Goal: Task Accomplishment & Management: Use online tool/utility

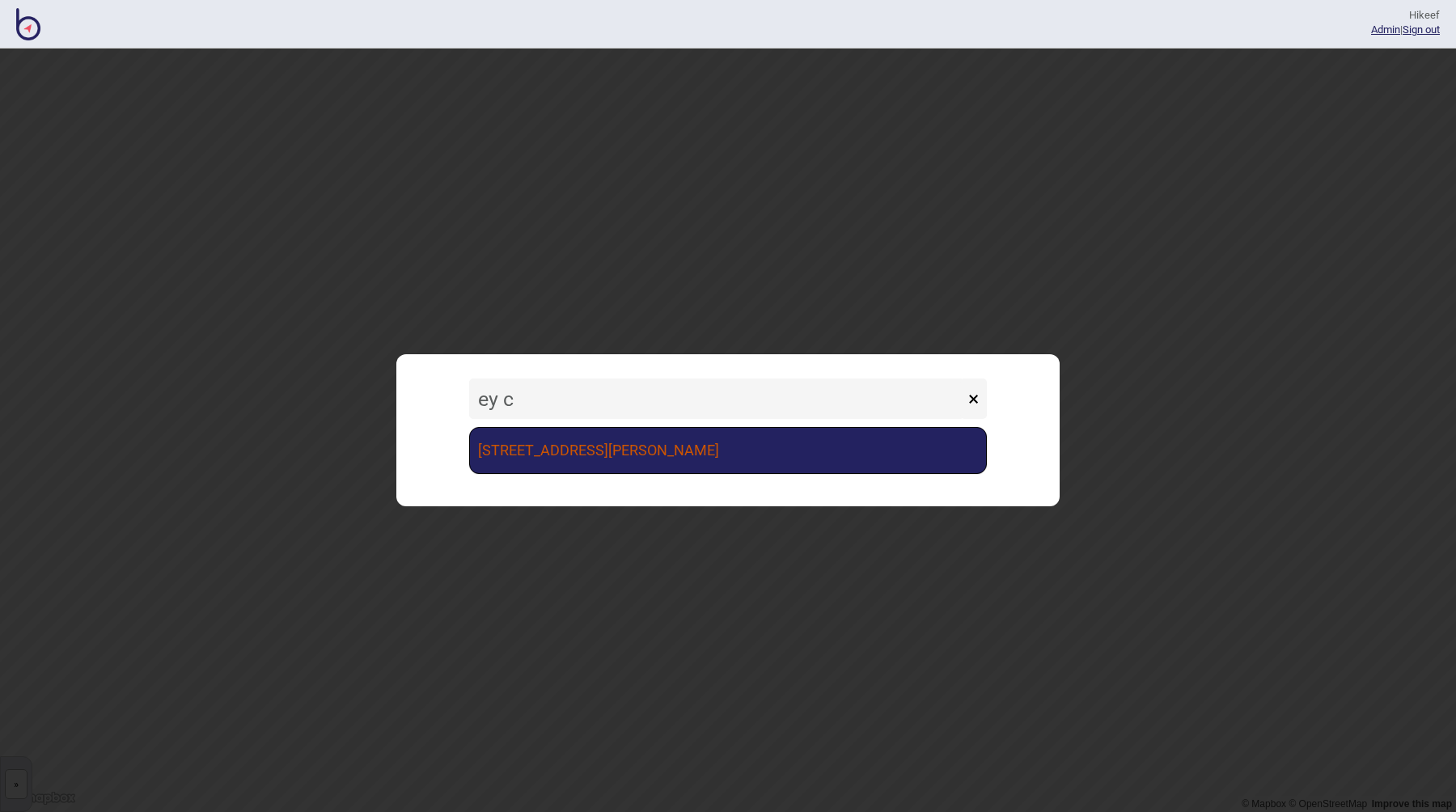
type input "ey c"
click at [612, 459] on link "[STREET_ADDRESS][PERSON_NAME]" at bounding box center [728, 451] width 518 height 47
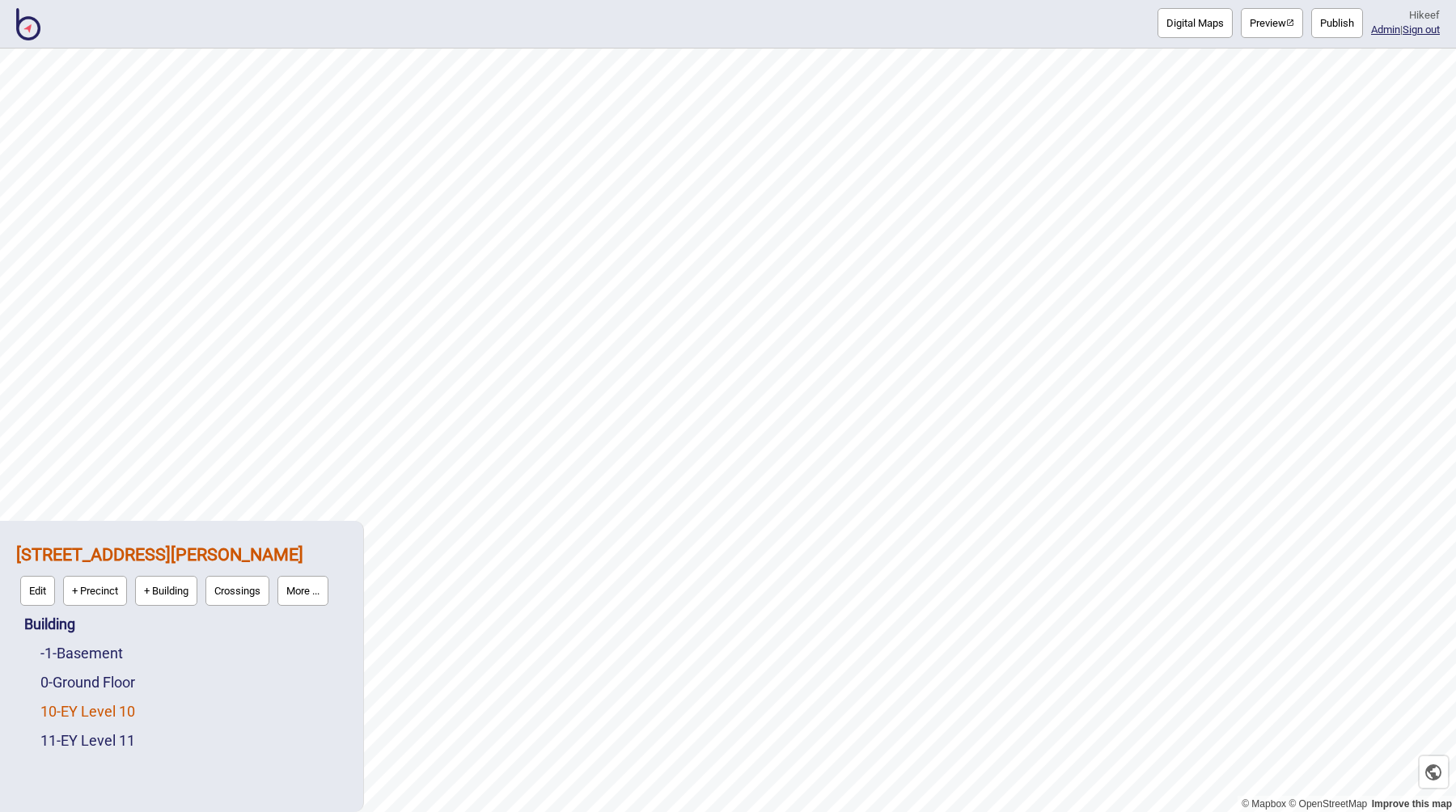
click at [120, 712] on link "10 - EY Level 10" at bounding box center [87, 711] width 95 height 17
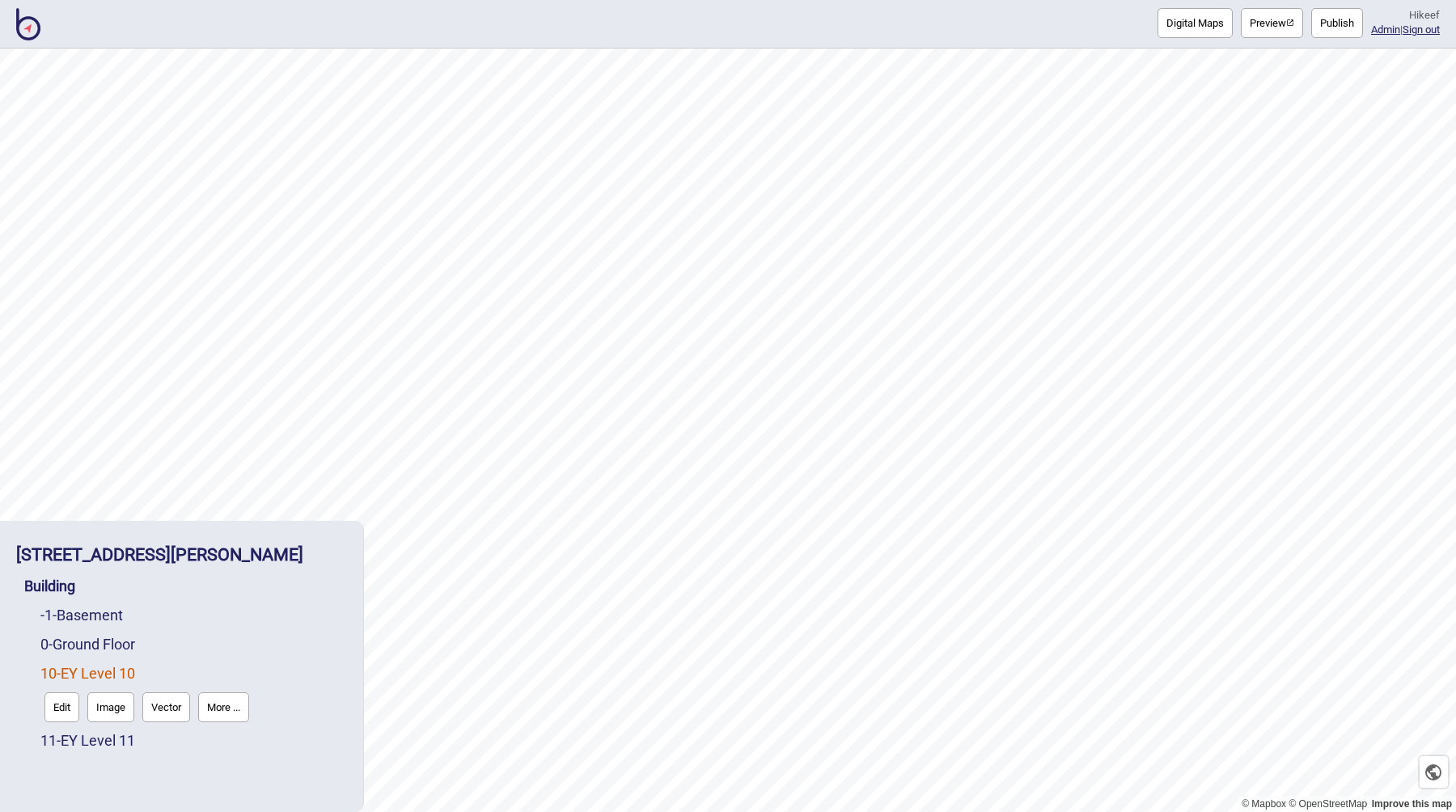
click at [1176, 31] on button "Digital Maps" at bounding box center [1195, 23] width 76 height 30
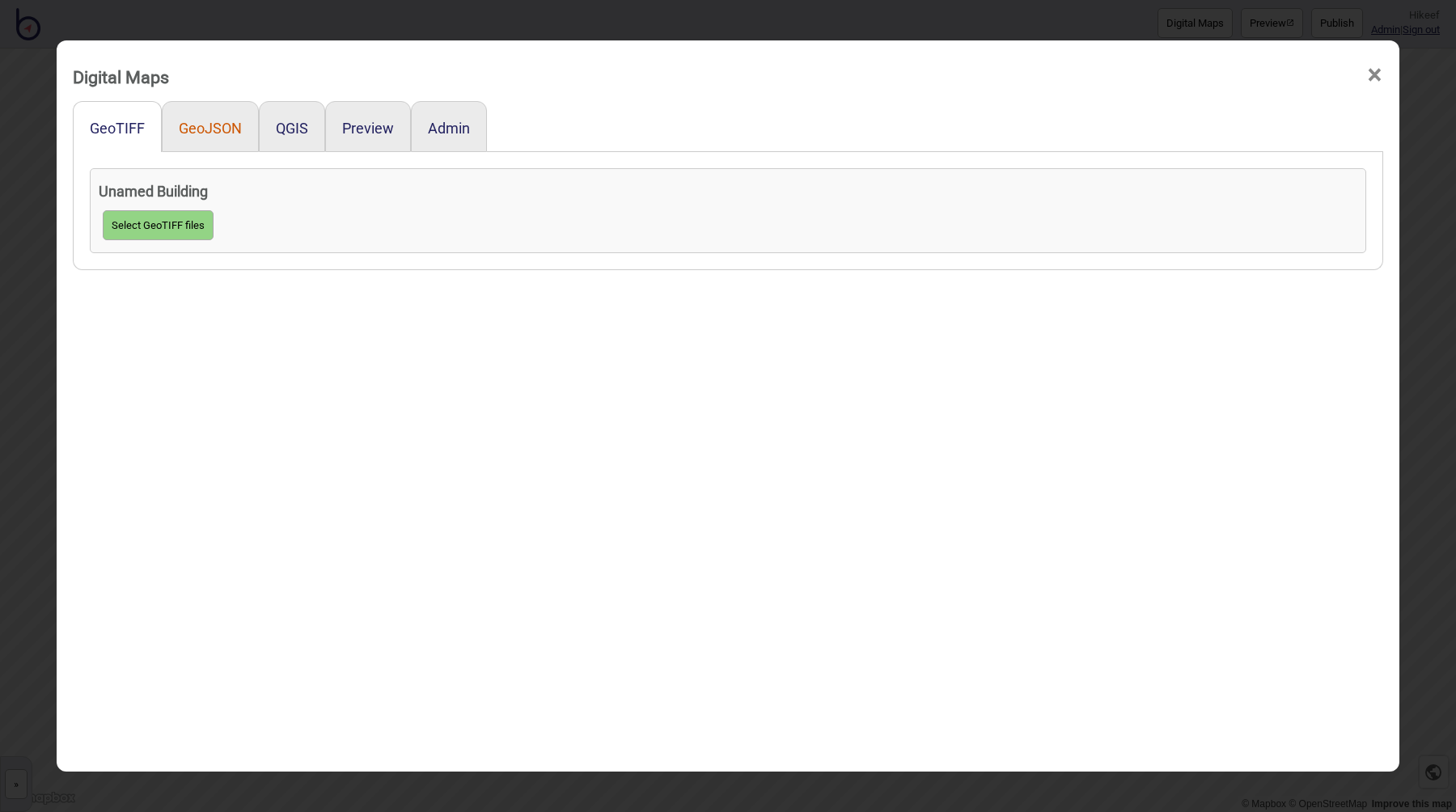
click at [221, 131] on button "GeoJSON" at bounding box center [209, 127] width 63 height 17
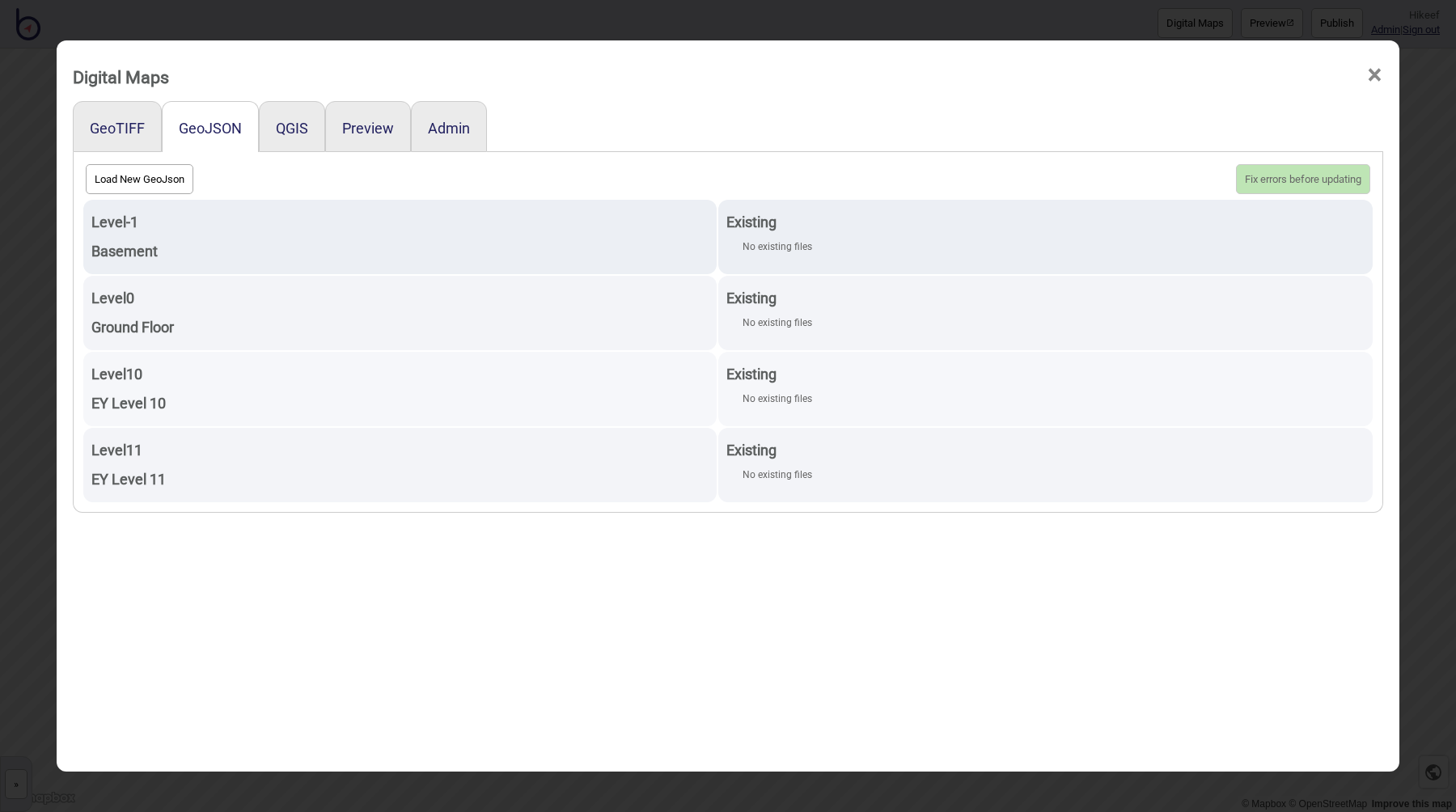
click at [868, 387] on div "Existing" at bounding box center [1045, 374] width 638 height 29
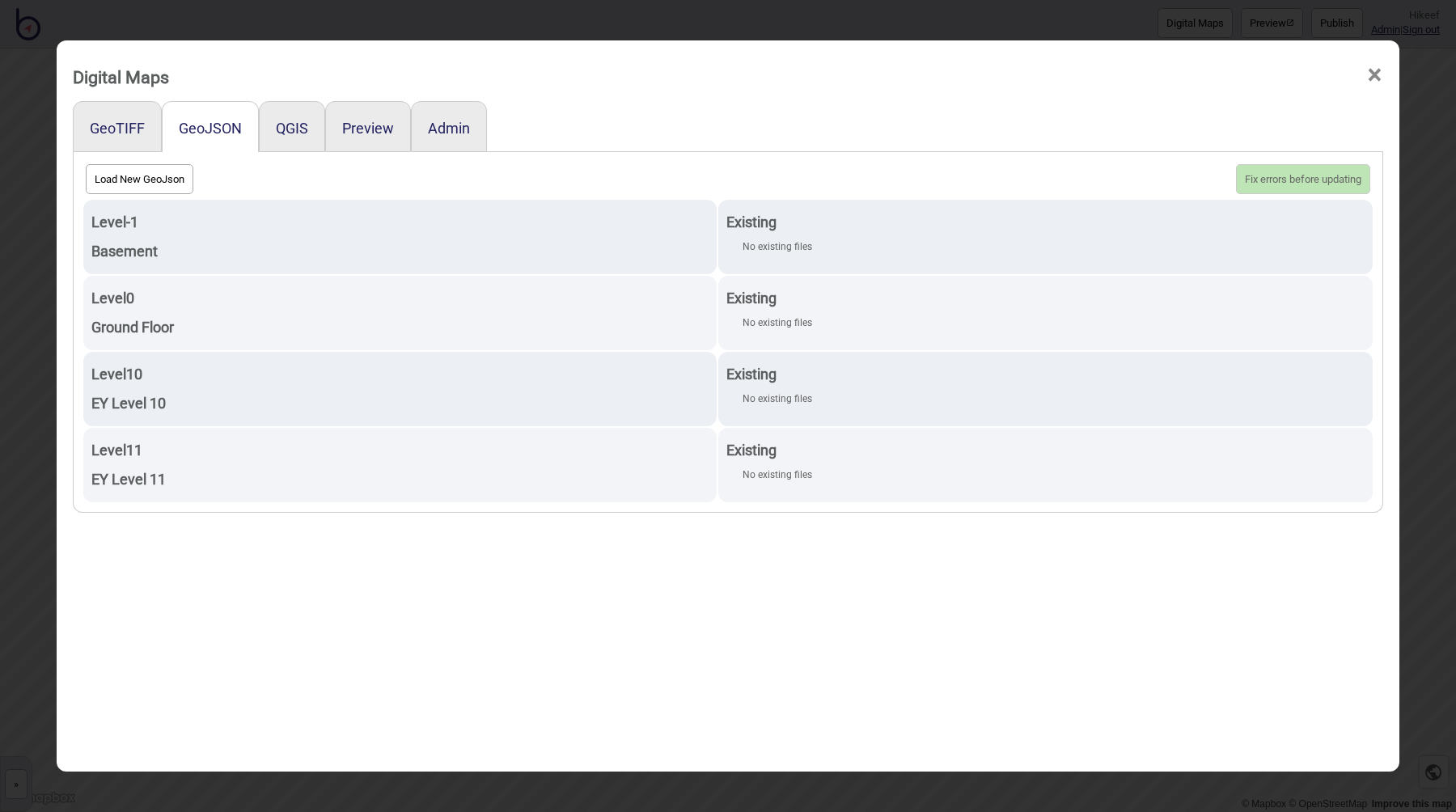
click at [168, 187] on button "Load New GeoJson" at bounding box center [139, 178] width 107 height 30
click input "file" at bounding box center [0, 0] width 0 height 0
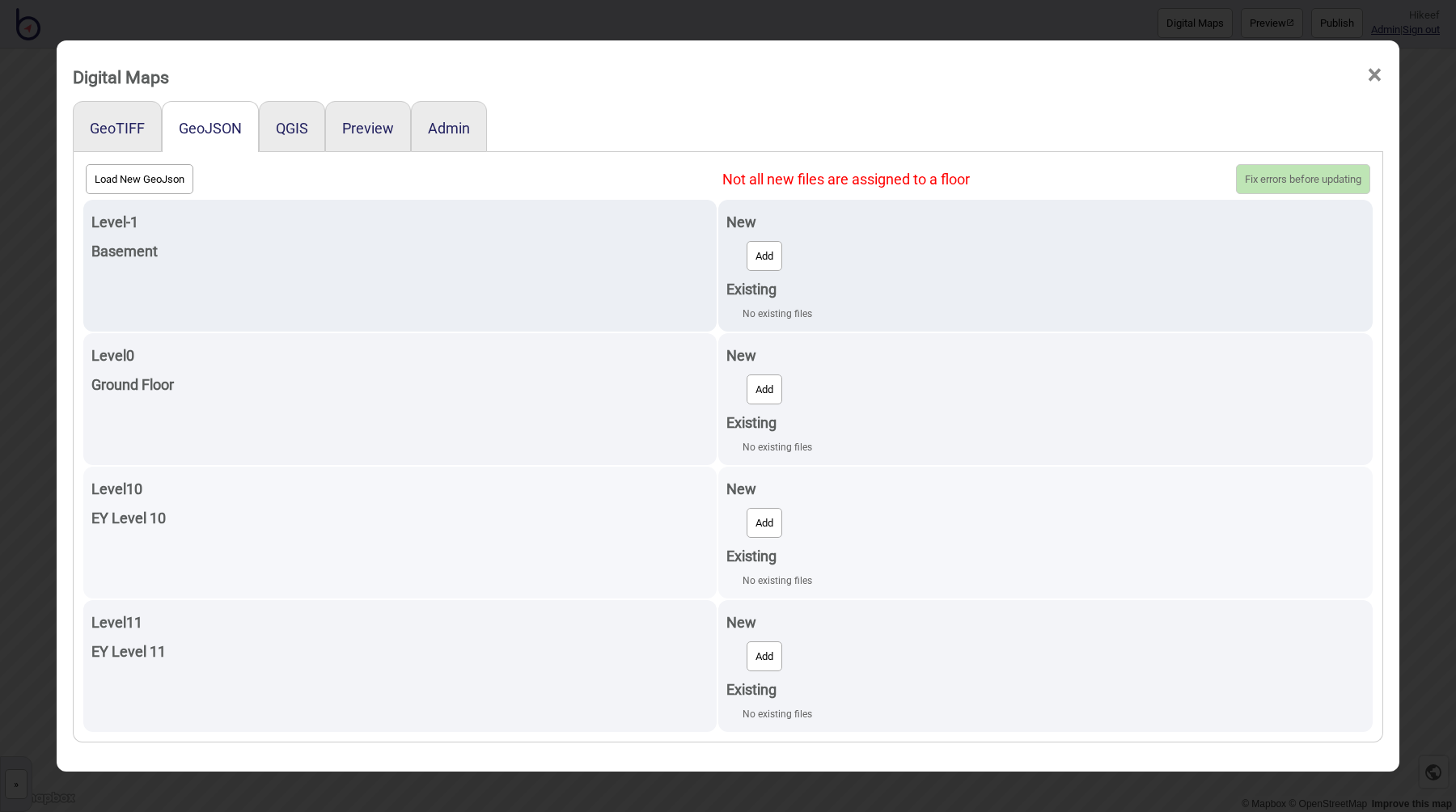
click at [778, 517] on button "Add" at bounding box center [764, 523] width 36 height 30
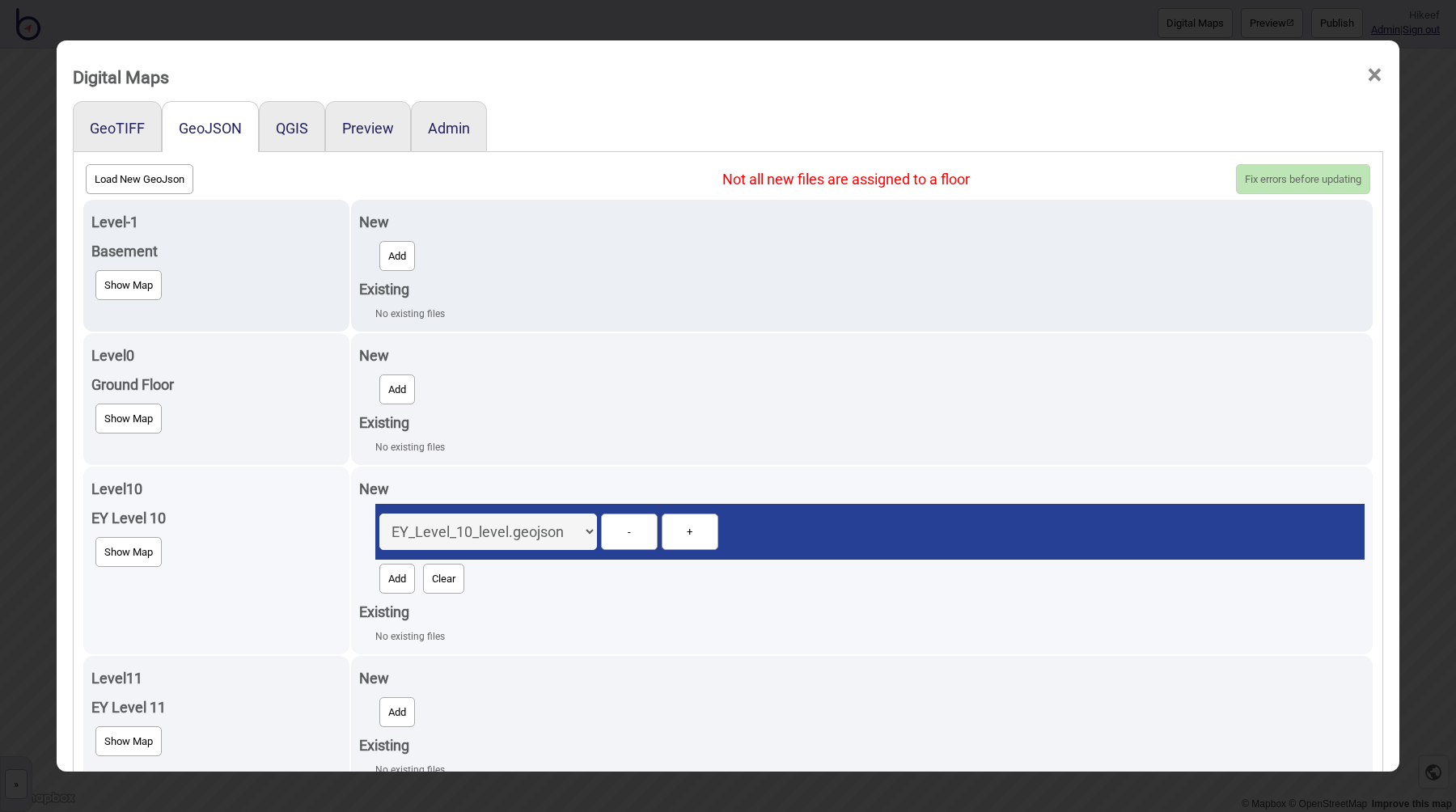
click at [414, 572] on button "Add" at bounding box center [397, 578] width 36 height 30
select select "EY_Level_10_fixture.geojson"
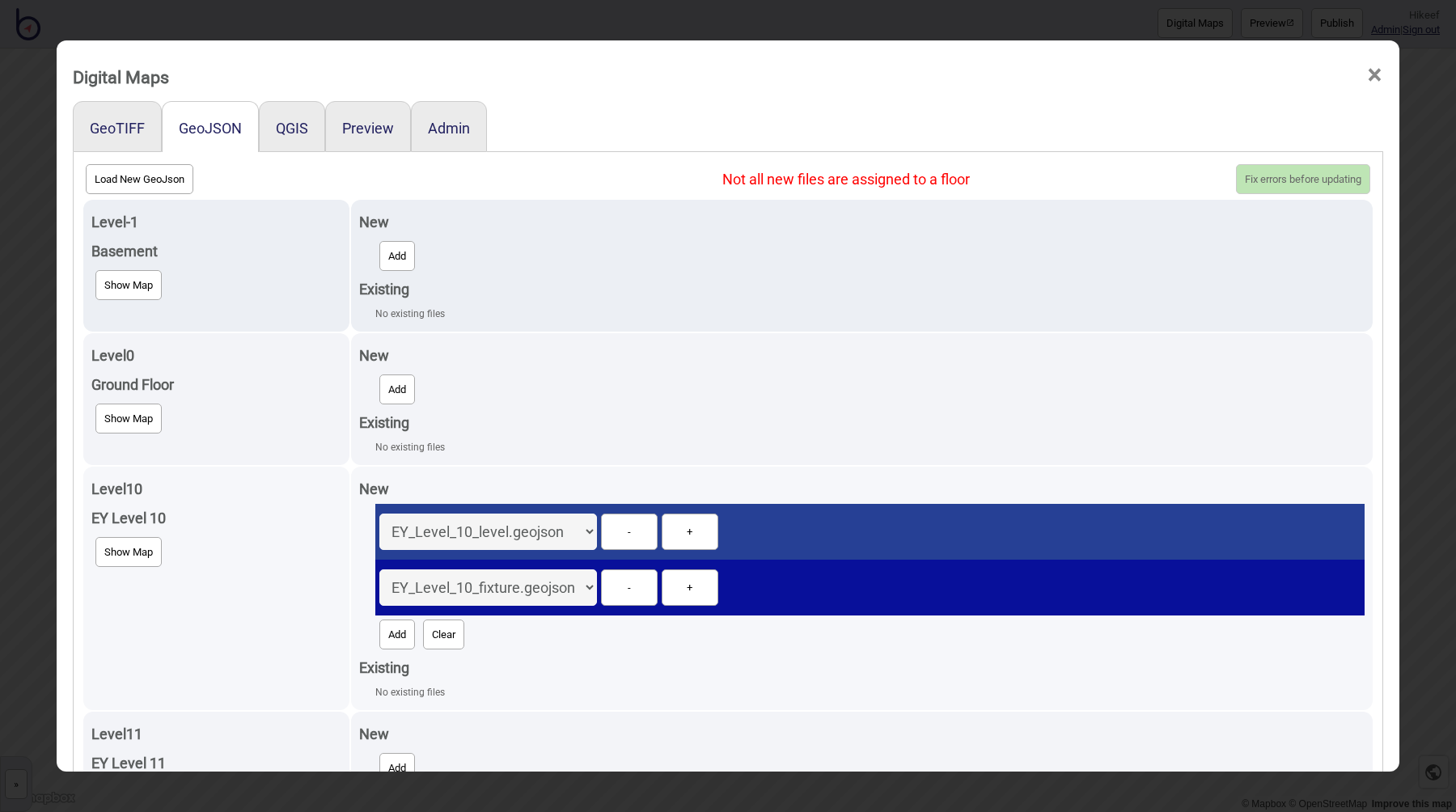
click at [402, 634] on button "Add" at bounding box center [397, 634] width 36 height 30
select select "EY_Level_10_unit.geojson"
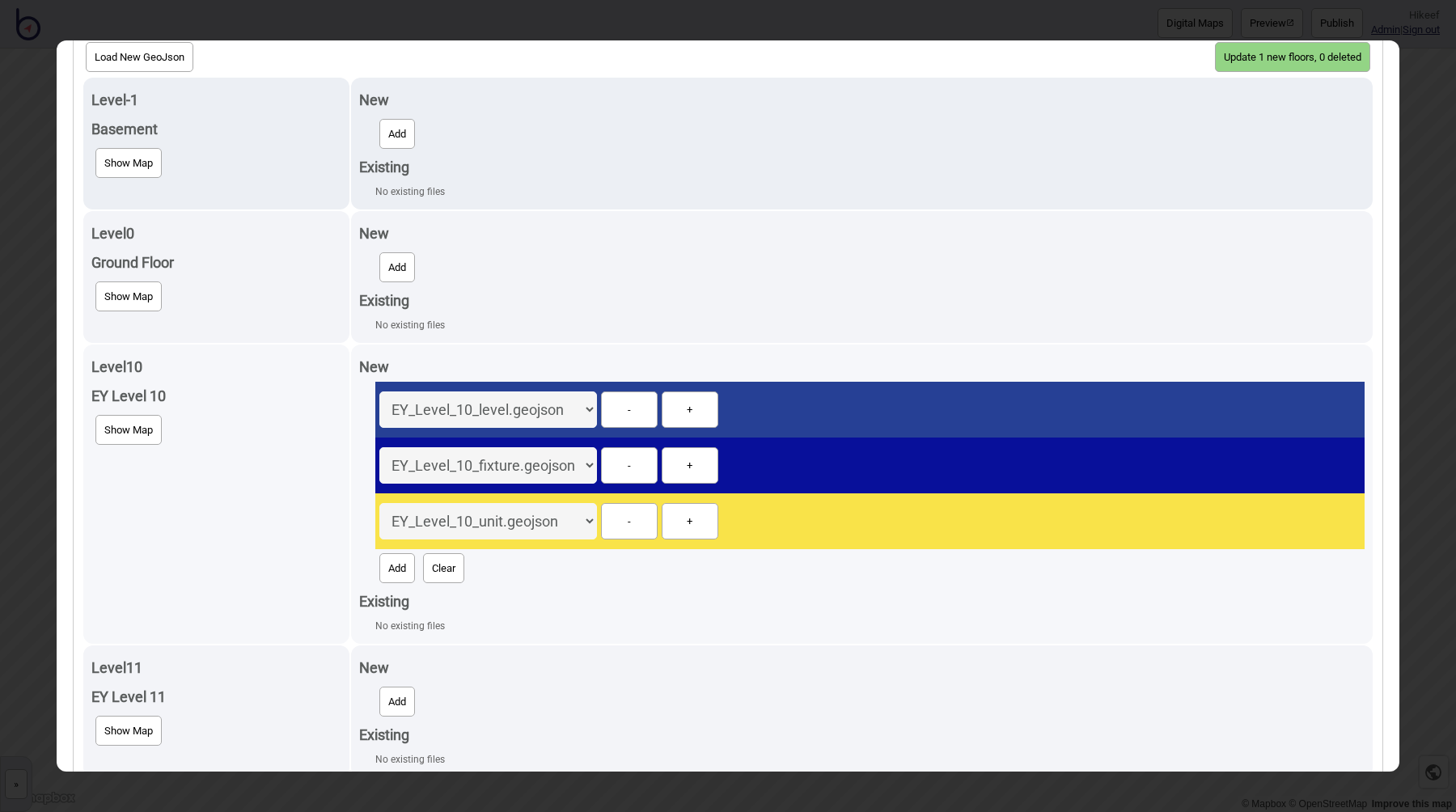
scroll to position [138, 0]
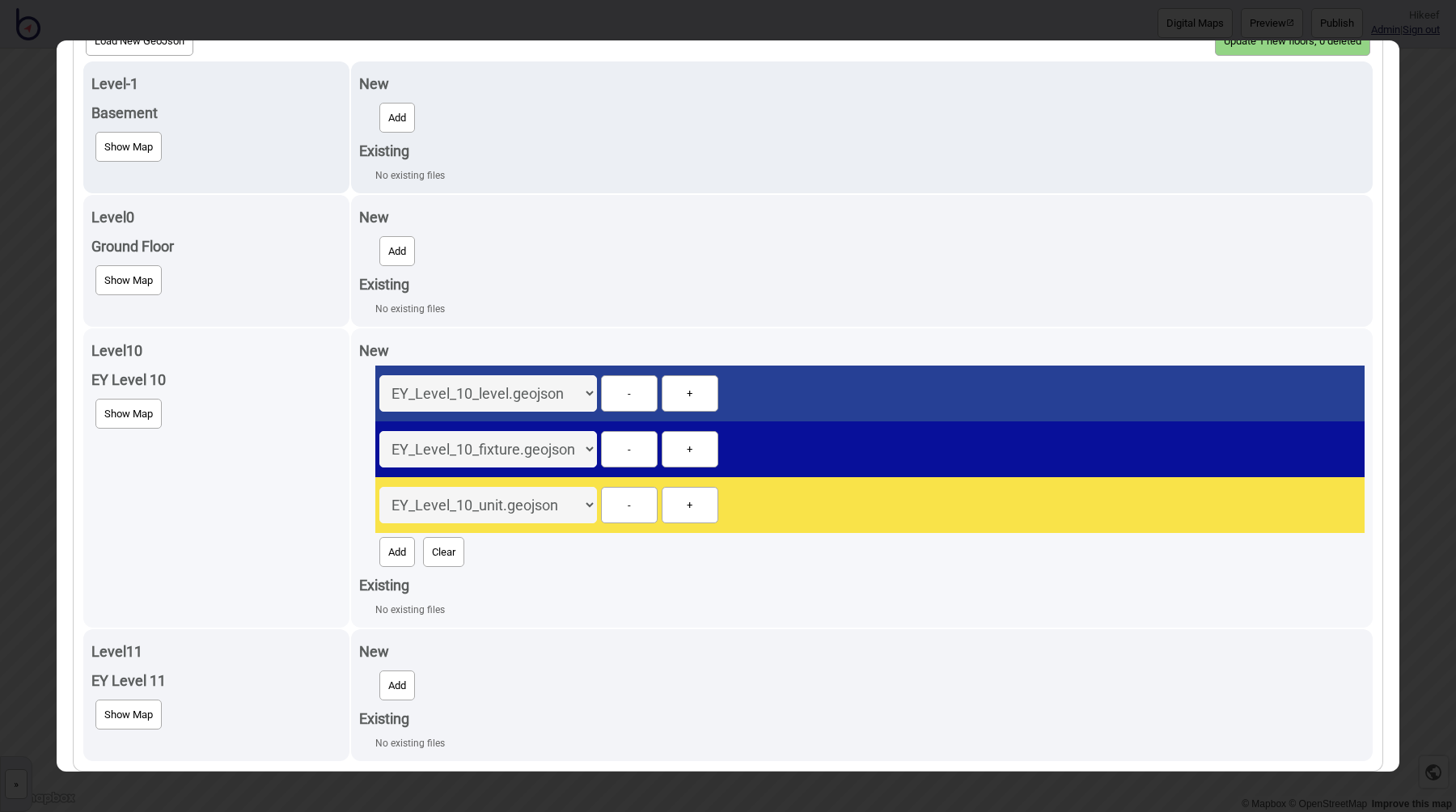
click at [139, 413] on span "Show Map" at bounding box center [128, 413] width 48 height 12
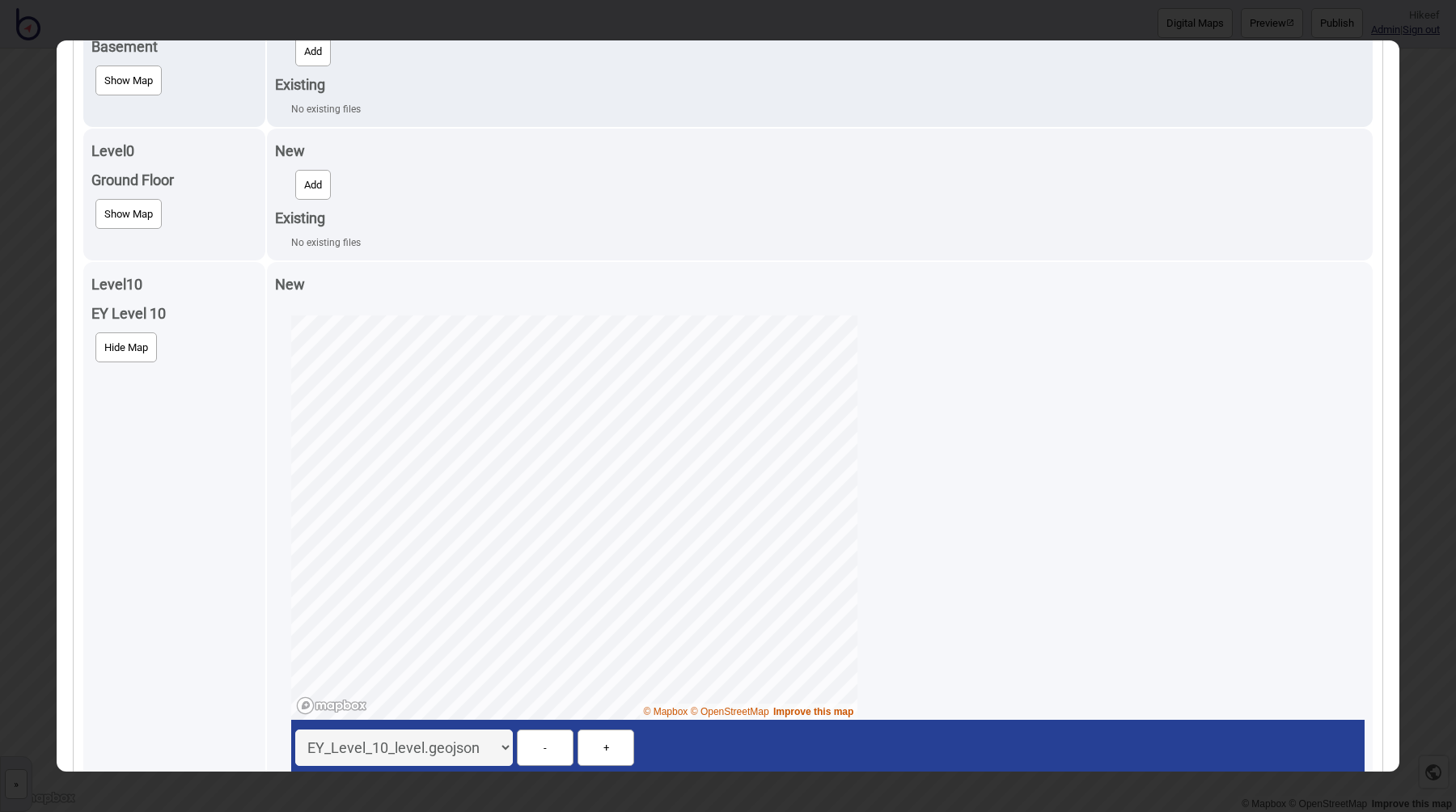
scroll to position [121, 0]
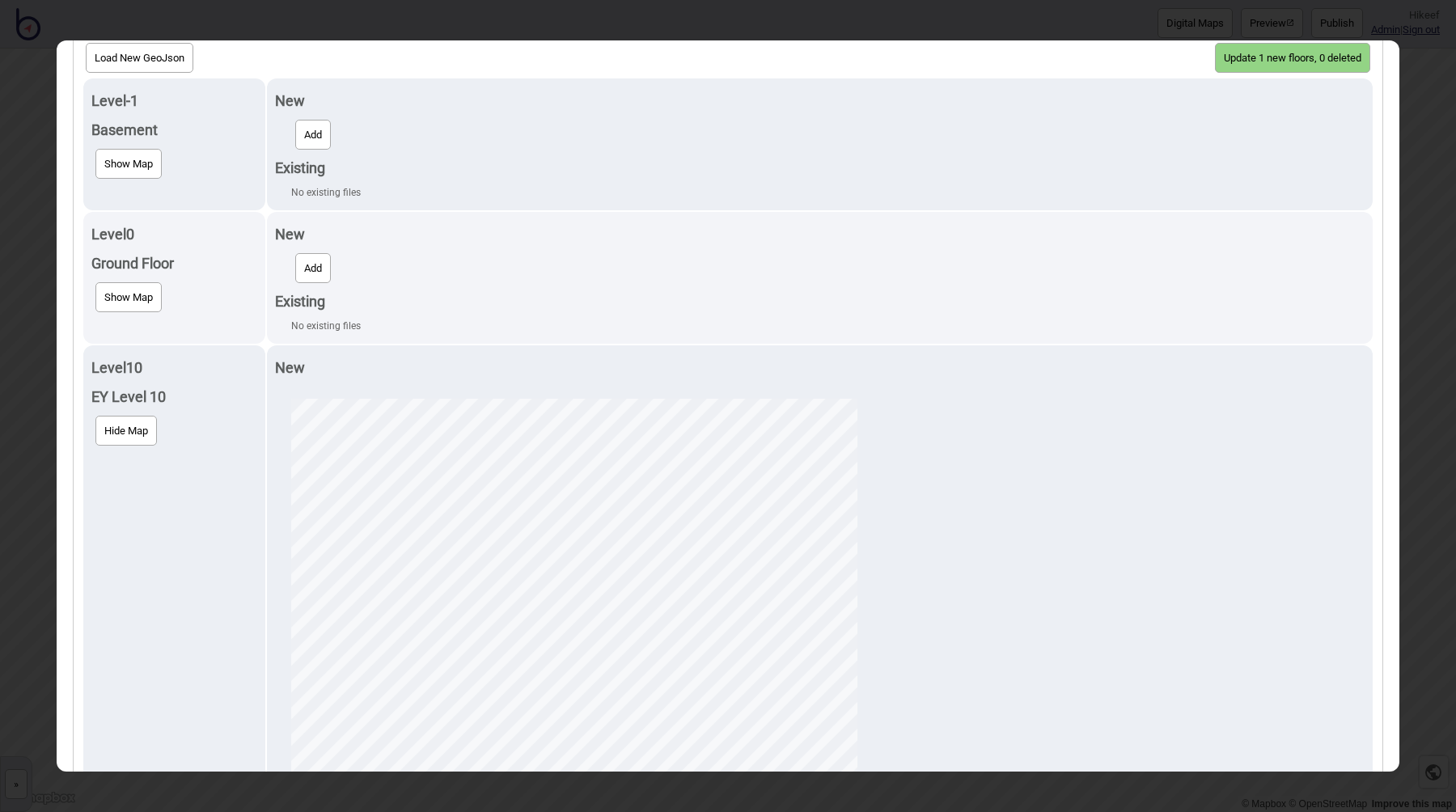
click at [1274, 55] on button "Update 1 new floors, 0 deleted" at bounding box center [1292, 57] width 156 height 30
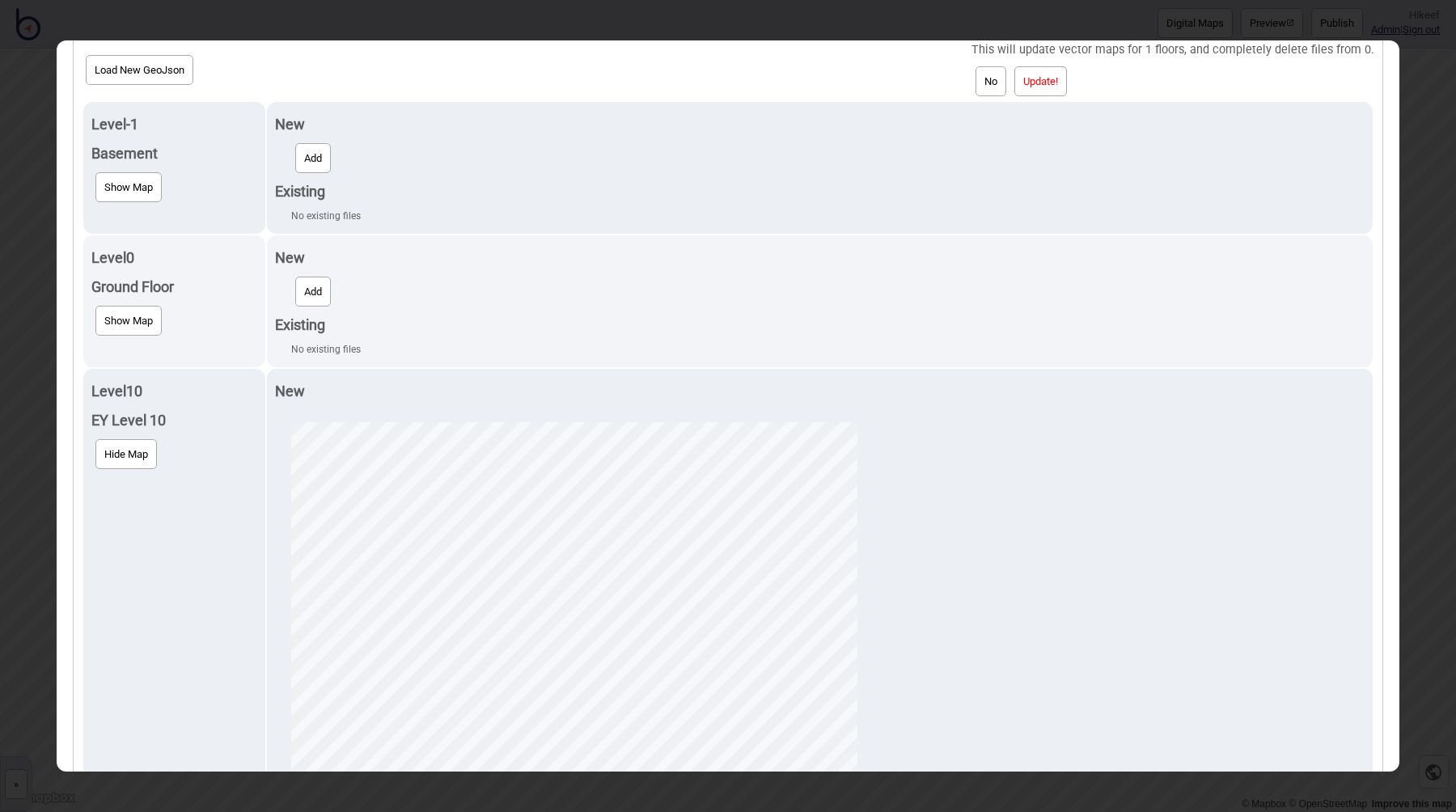
scroll to position [133, 0]
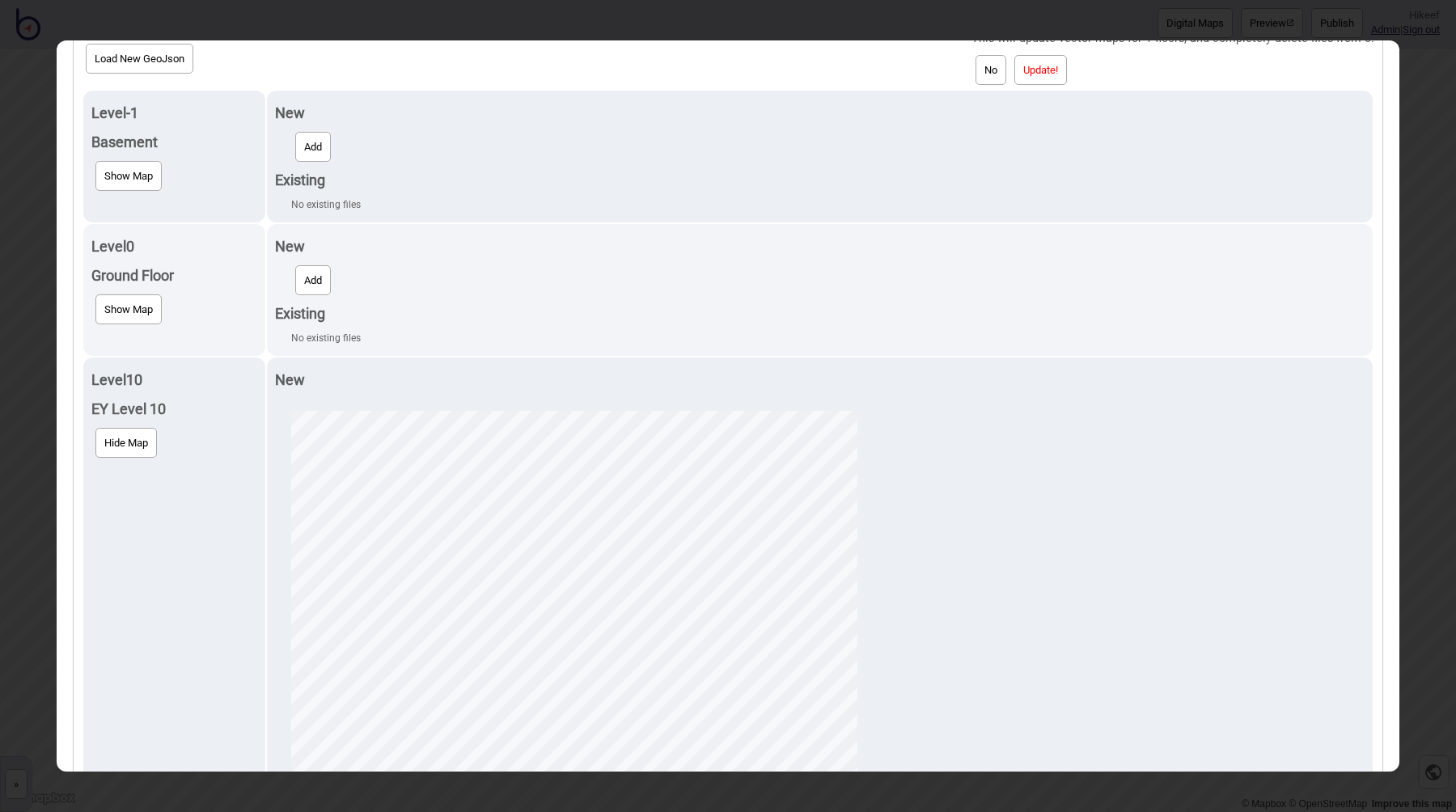
click at [1047, 76] on button "Update!" at bounding box center [1041, 69] width 53 height 30
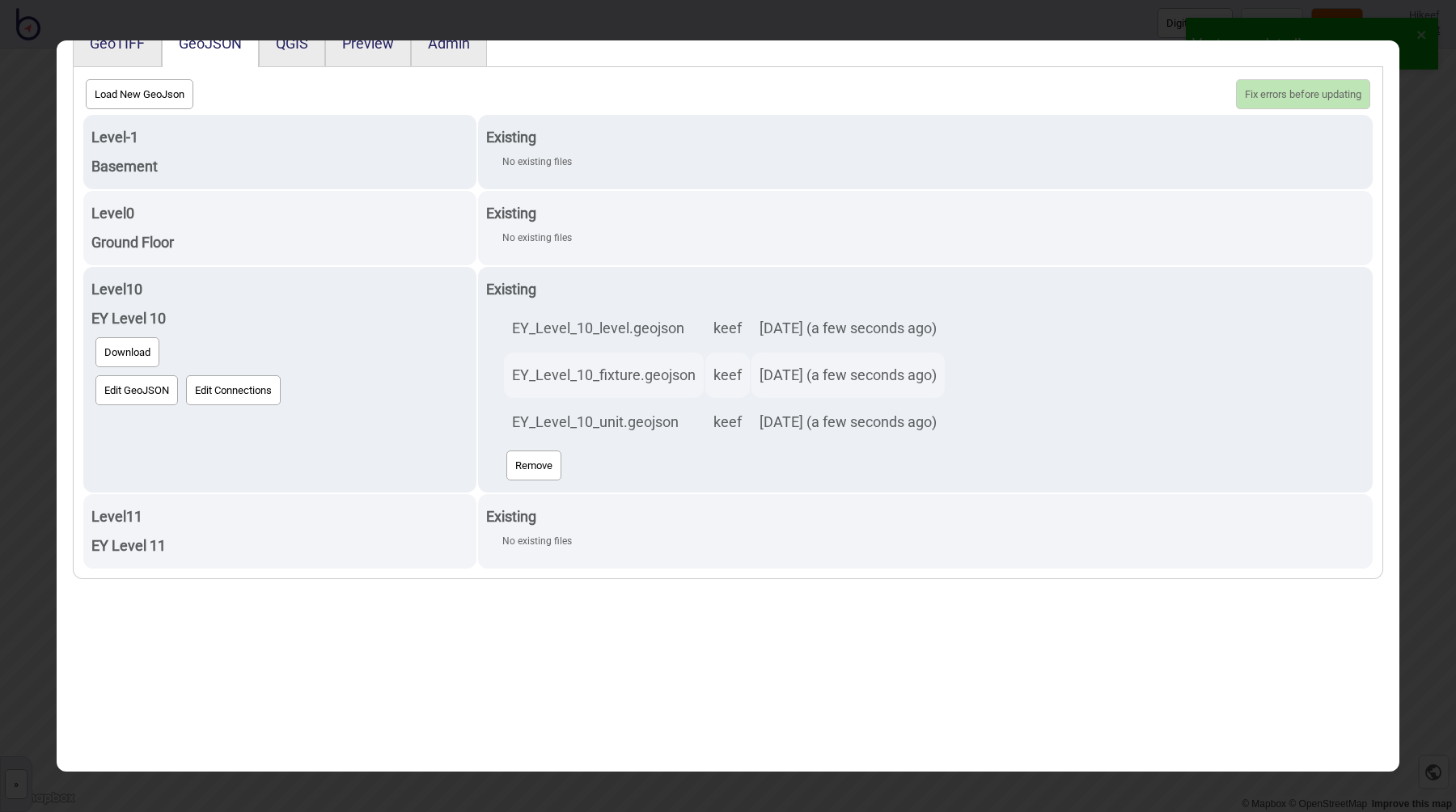
scroll to position [0, 0]
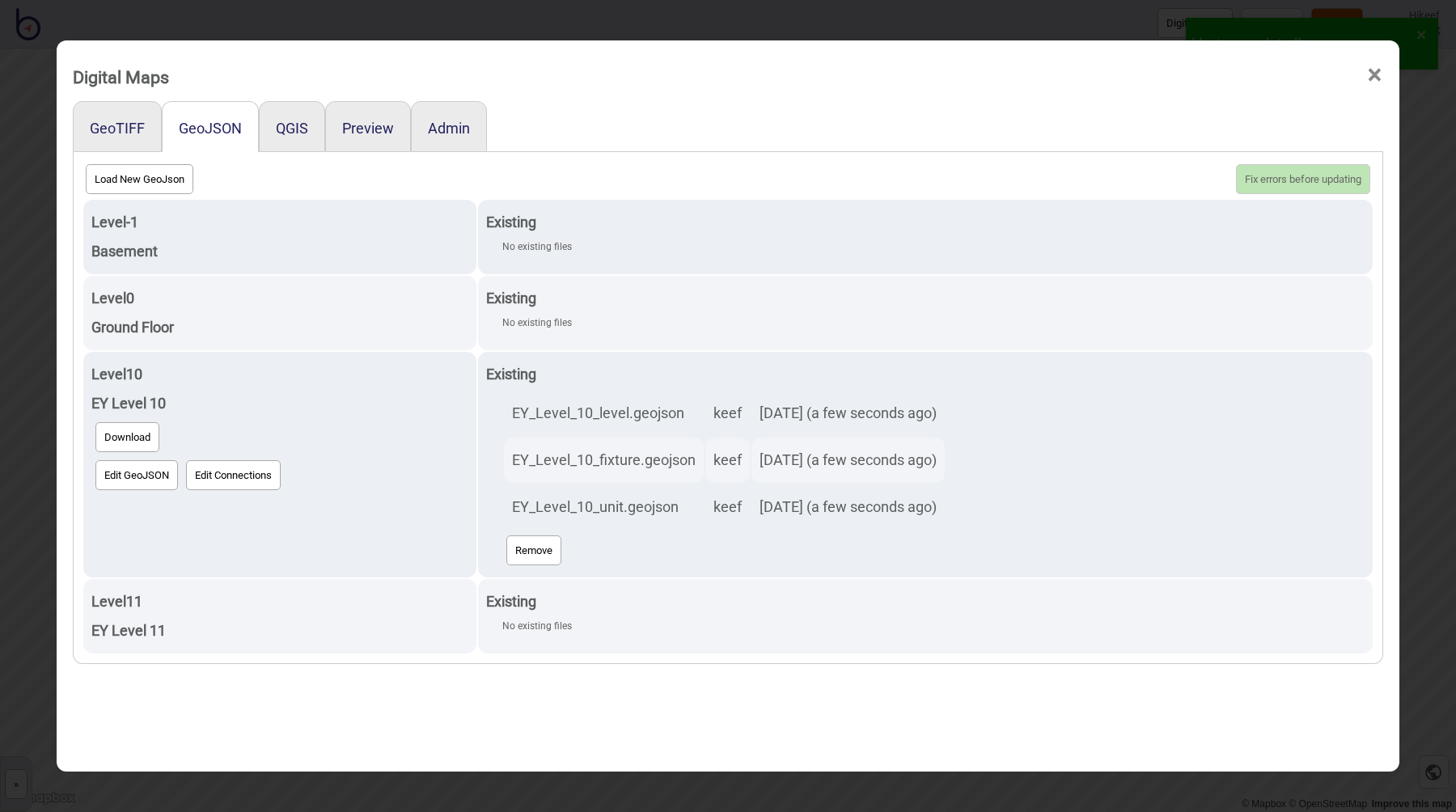
click at [656, 18] on div "Digital Maps × GeoTIFF GeoJSON QGIS Preview Admin Load New GeoJson Fix errors b…" at bounding box center [728, 406] width 1456 height 812
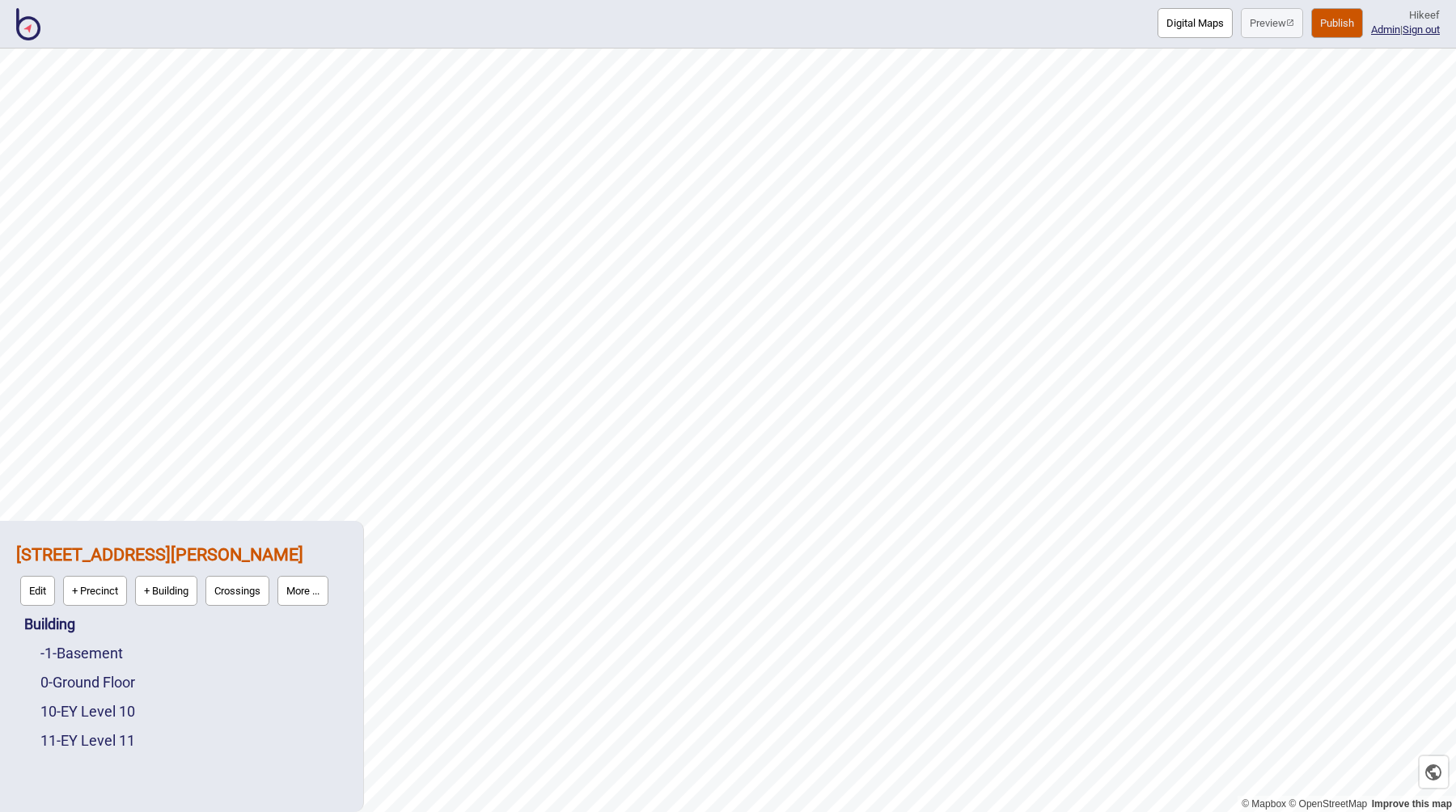
click at [1186, 23] on button "Digital Maps" at bounding box center [1195, 23] width 76 height 30
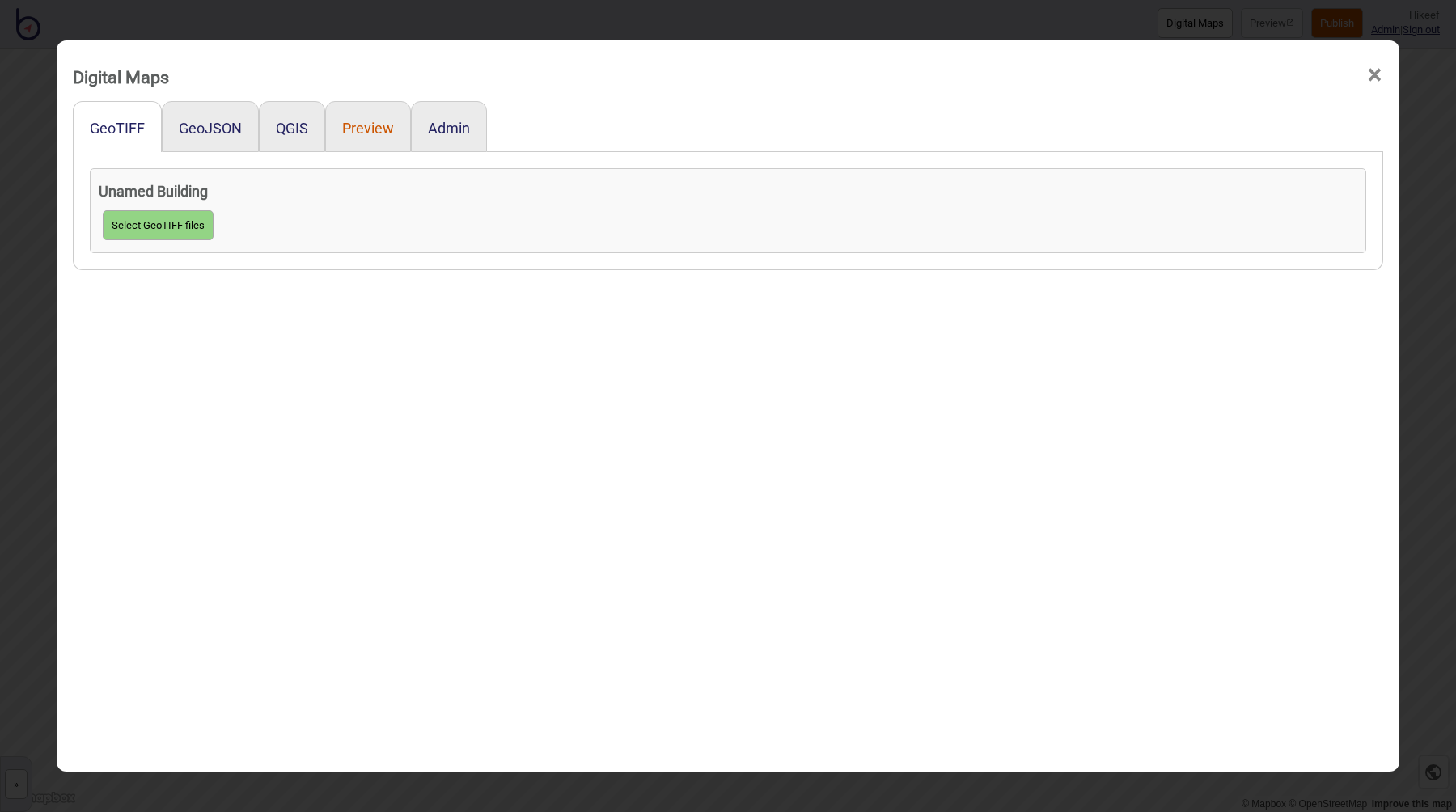
click at [359, 122] on button "Preview" at bounding box center [368, 127] width 52 height 17
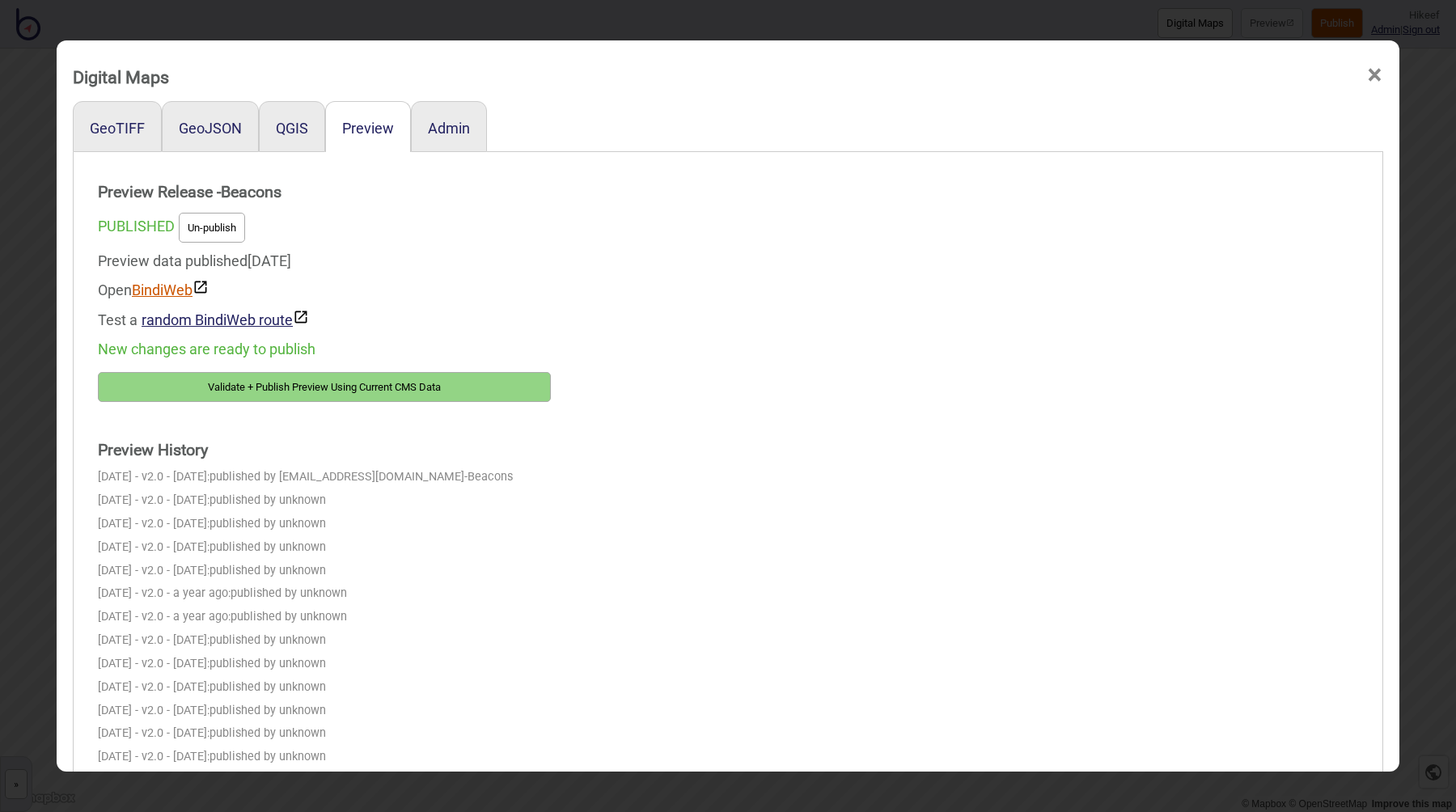
click at [176, 289] on link "BindiWeb" at bounding box center [170, 289] width 76 height 17
click at [249, 372] on button "Validate + Publish Preview Using Current CMS Data" at bounding box center [323, 387] width 453 height 30
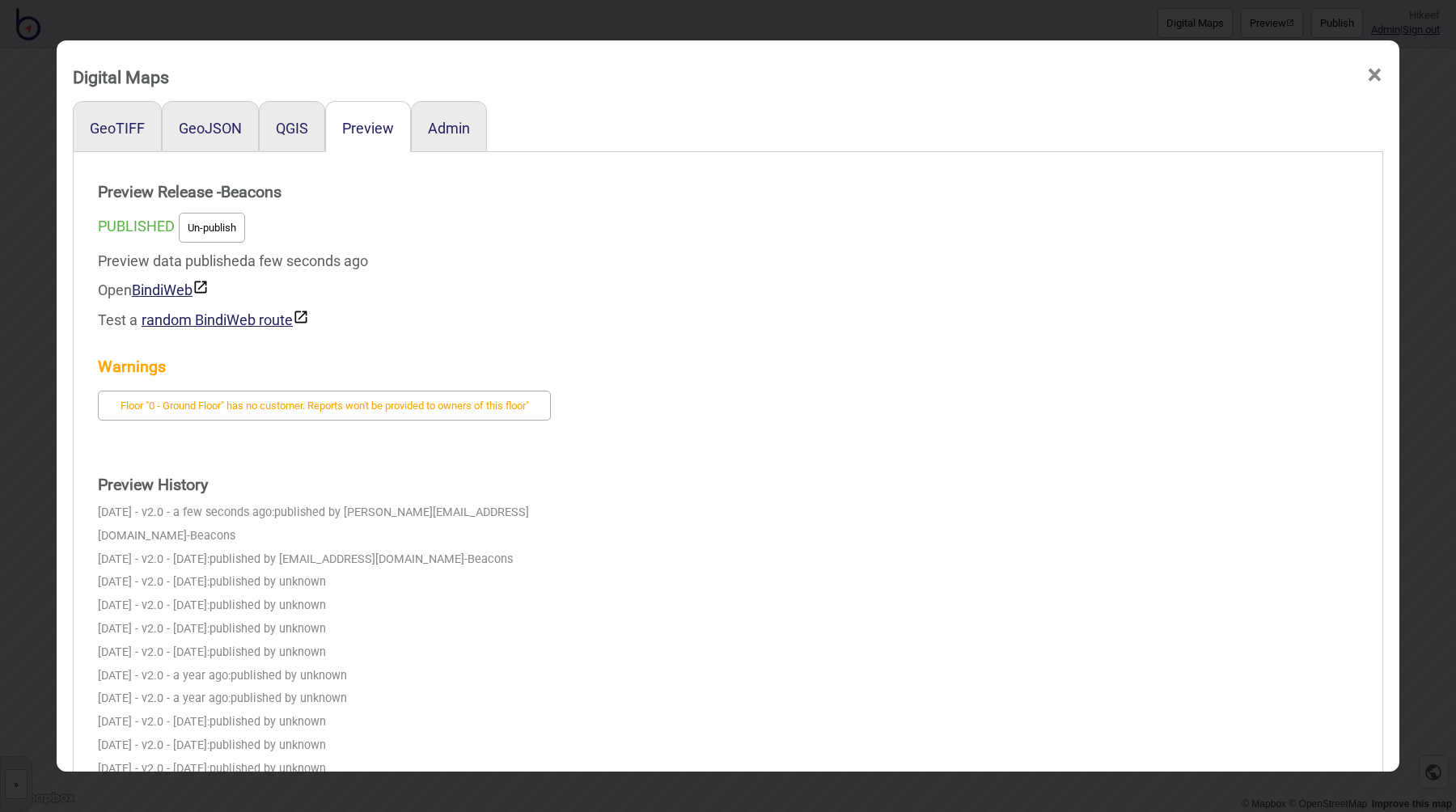
click at [327, 25] on div "Digital Maps × GeoTIFF GeoJSON QGIS Preview Admin Preview Release - Beacons PUB…" at bounding box center [728, 406] width 1456 height 812
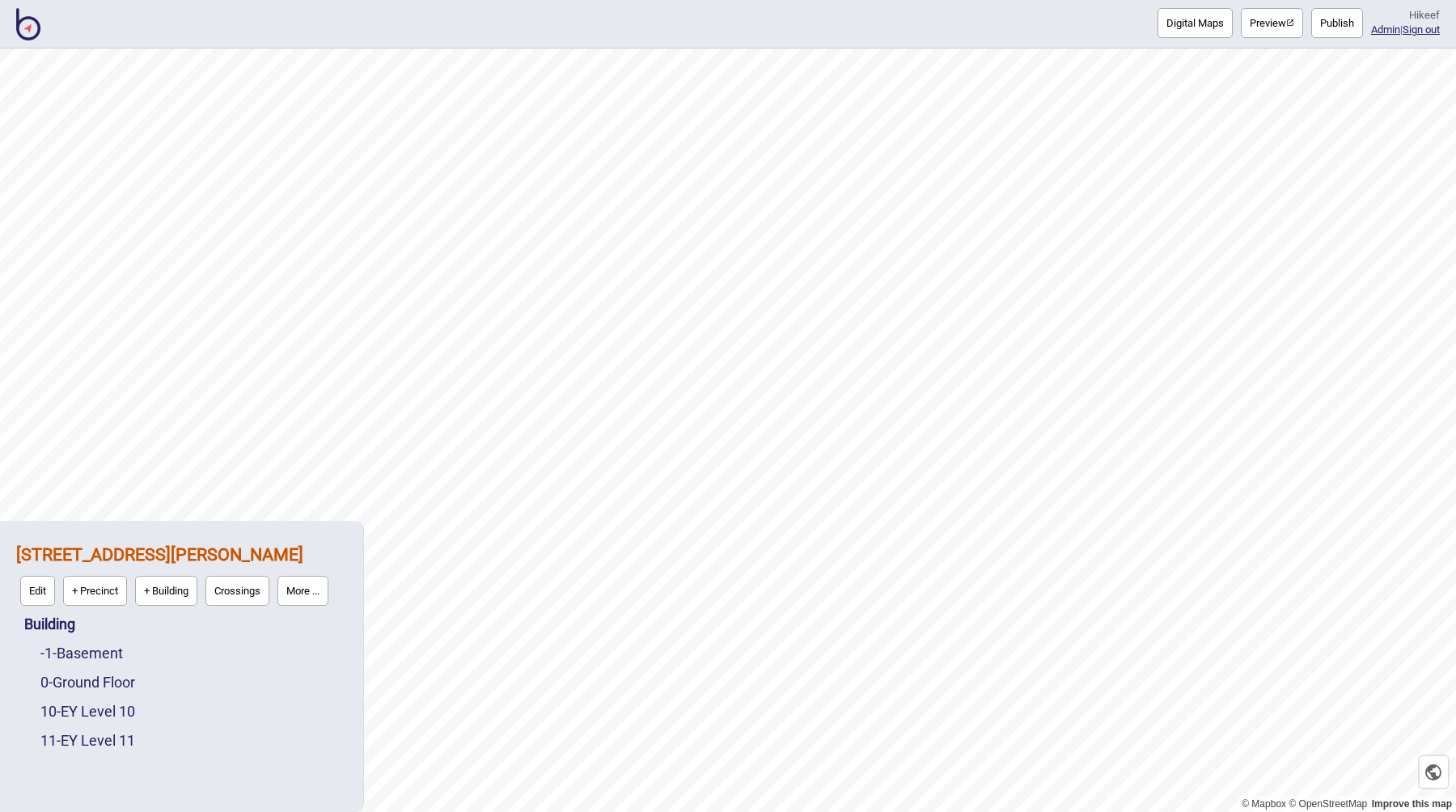
click at [319, 591] on button "More ..." at bounding box center [303, 590] width 51 height 30
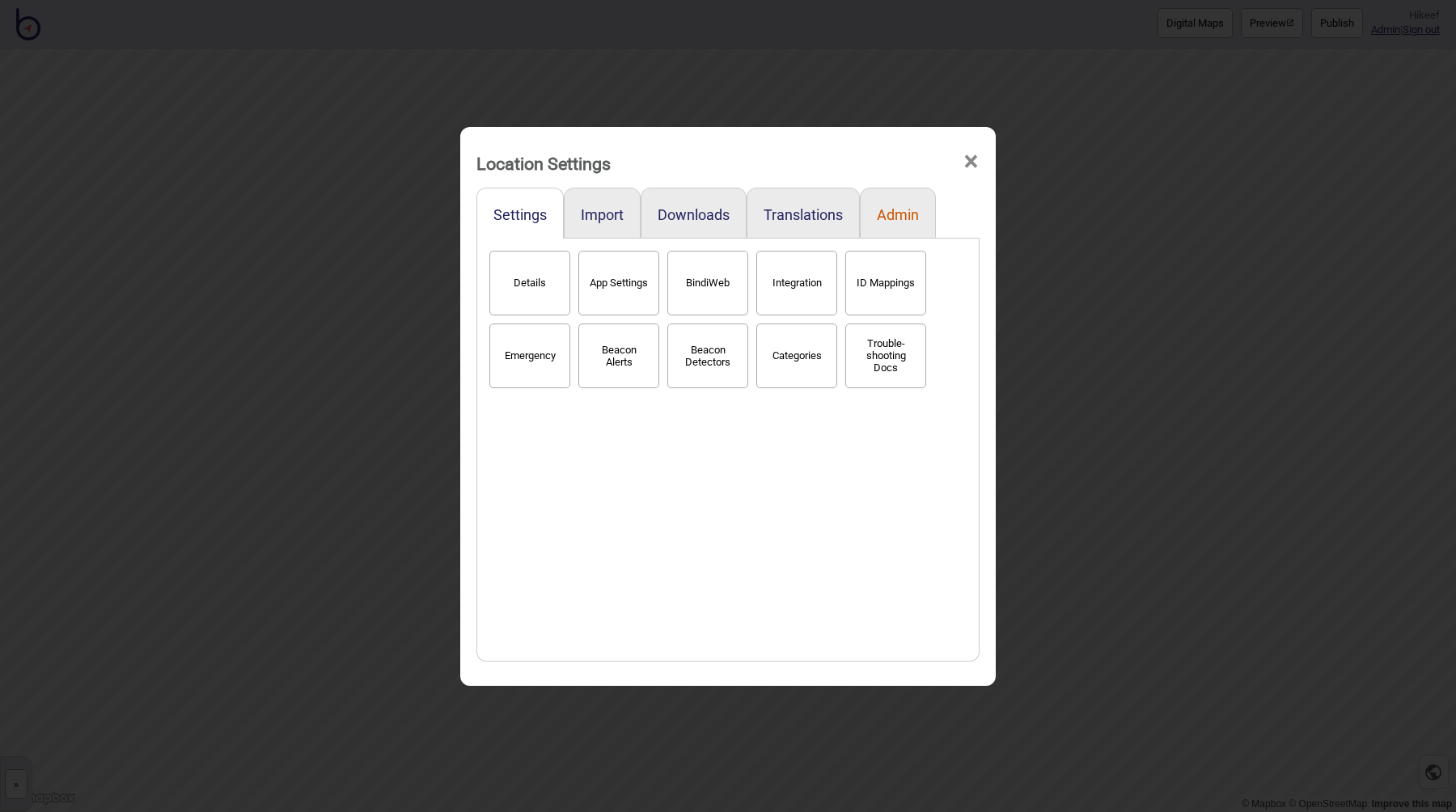
click at [898, 212] on button "Admin" at bounding box center [898, 215] width 42 height 17
click at [712, 279] on button "Snapshots" at bounding box center [708, 282] width 81 height 65
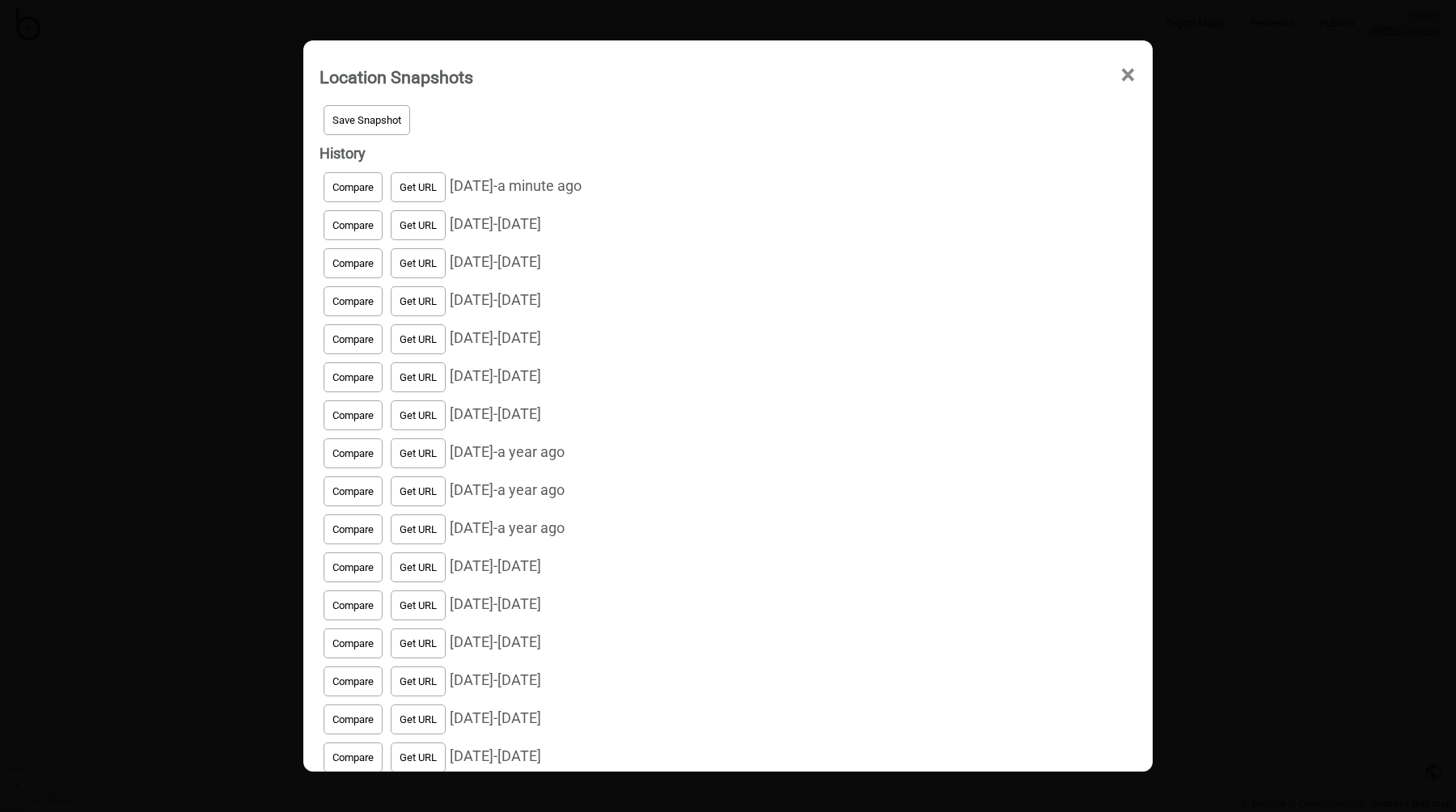
click at [370, 114] on span "Save Snapshot" at bounding box center [367, 119] width 69 height 12
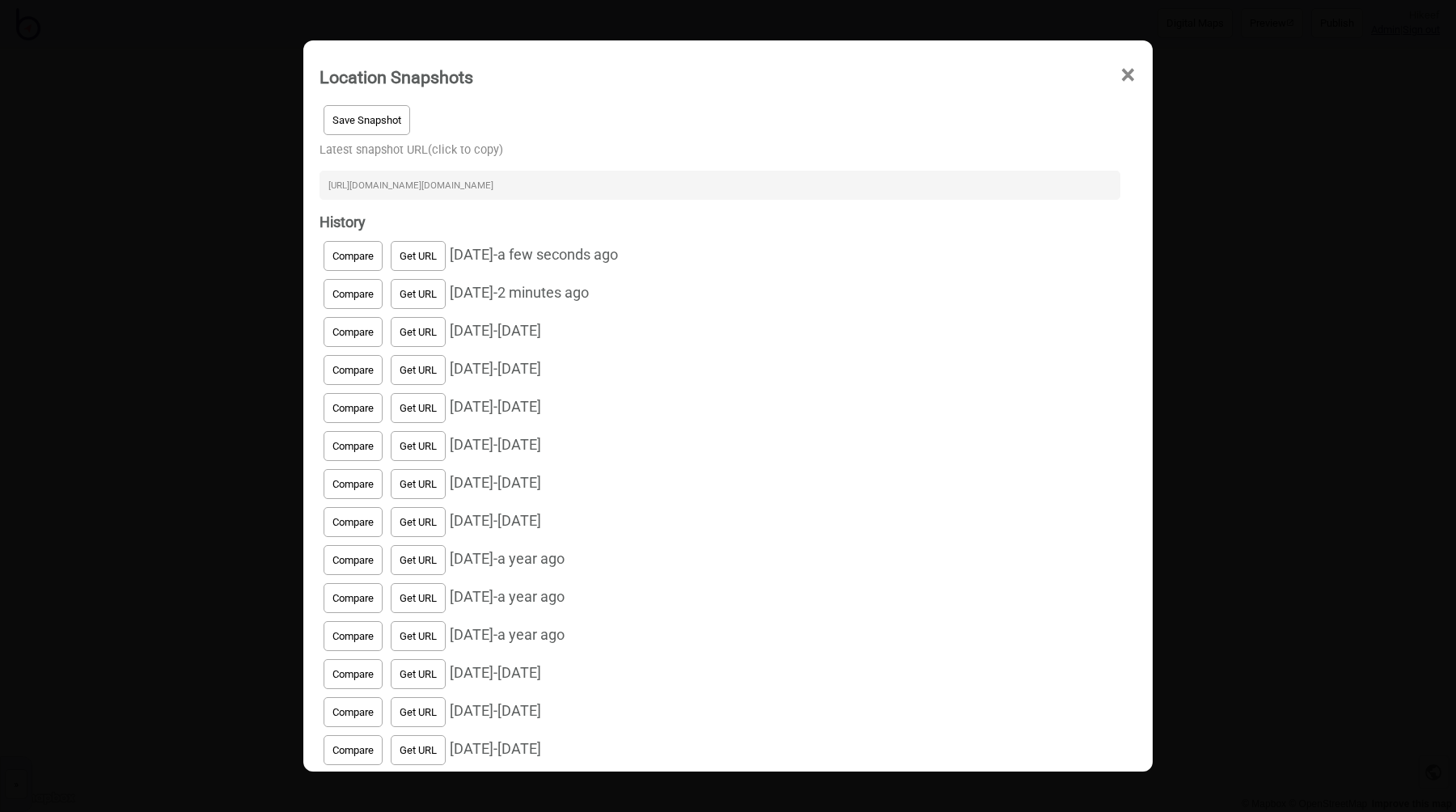
click at [427, 180] on input "[URL][DOMAIN_NAME][DOMAIN_NAME]" at bounding box center [719, 185] width 800 height 29
click at [212, 659] on div "Location Snapshots × Save Snapshot Latest snapshot URL (click to copy) [URL][DO…" at bounding box center [728, 406] width 1456 height 812
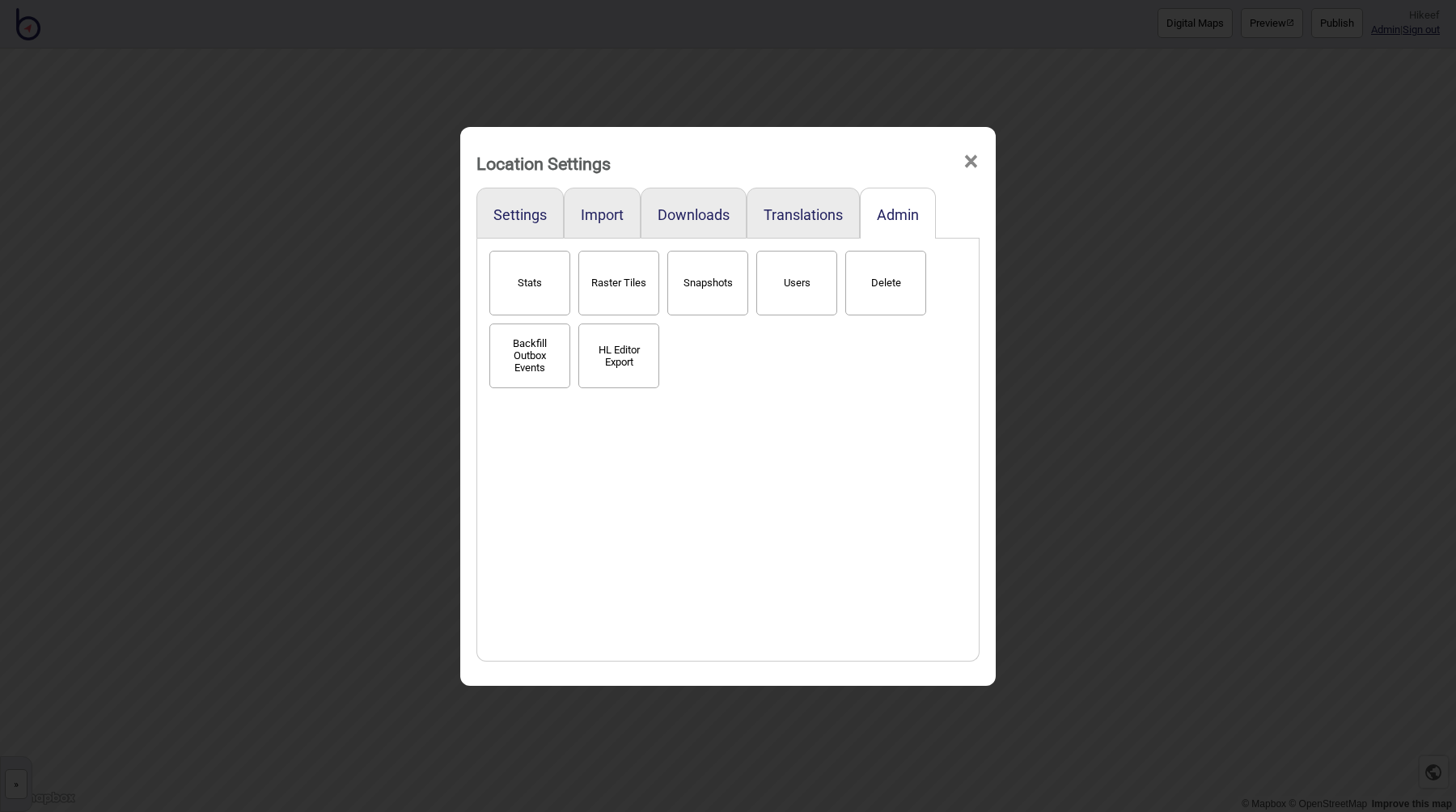
click at [340, 501] on div "Location Settings × Settings Import Downloads Translations Admin Stats Raster T…" at bounding box center [728, 406] width 1456 height 812
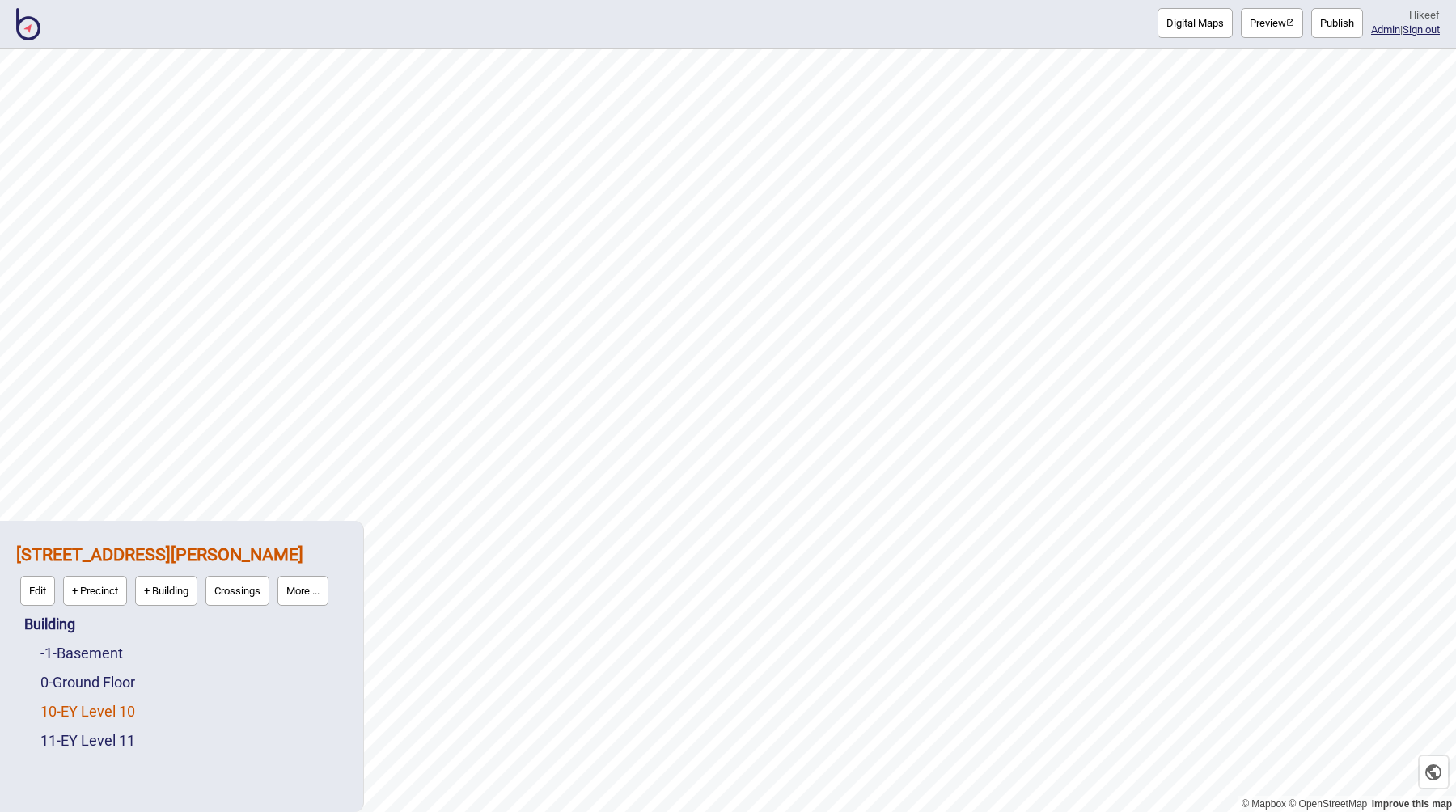
click at [131, 713] on link "10 - EY Level 10" at bounding box center [87, 711] width 95 height 17
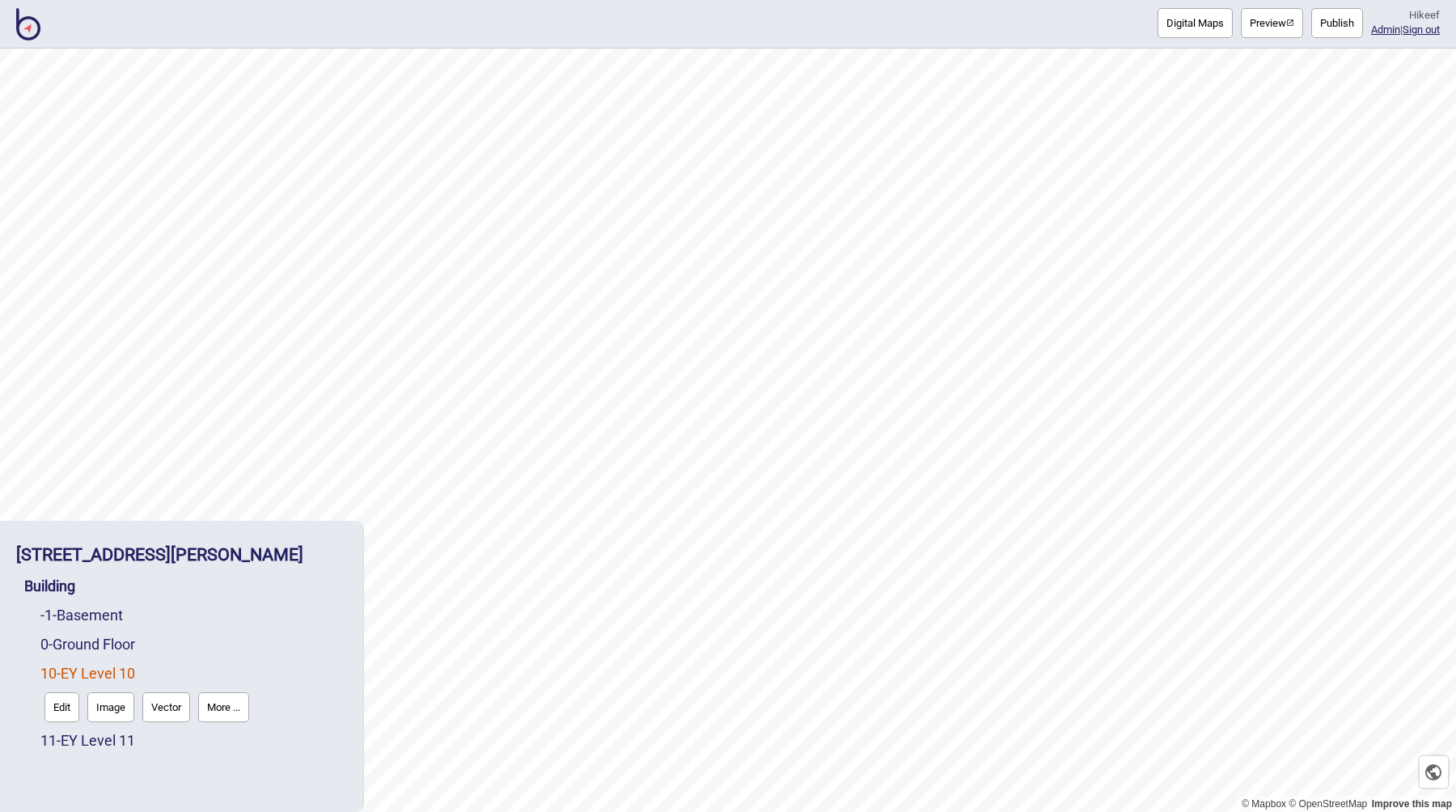
click at [167, 705] on button "Vector" at bounding box center [166, 706] width 47 height 30
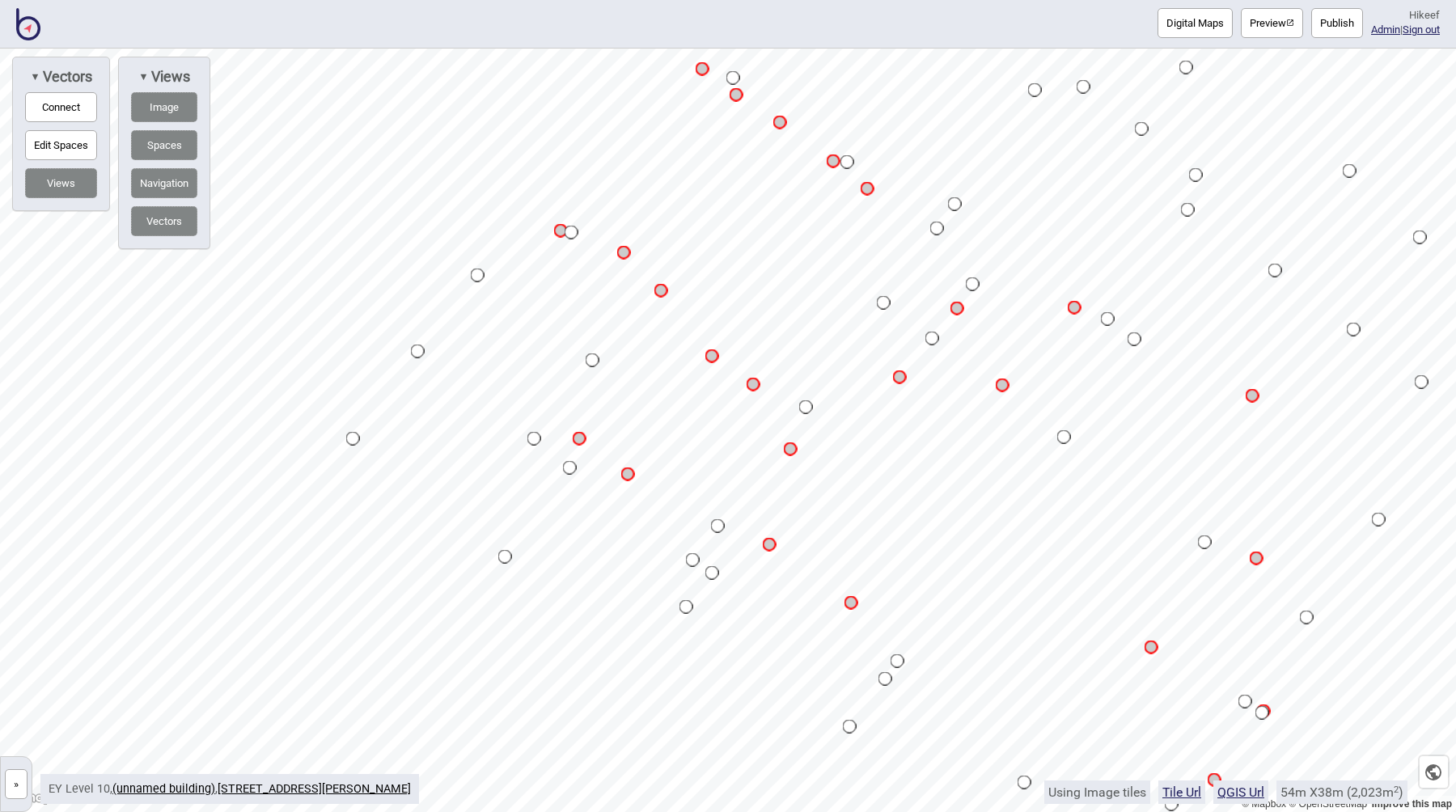
click at [1195, 32] on button "Digital Maps" at bounding box center [1195, 23] width 76 height 30
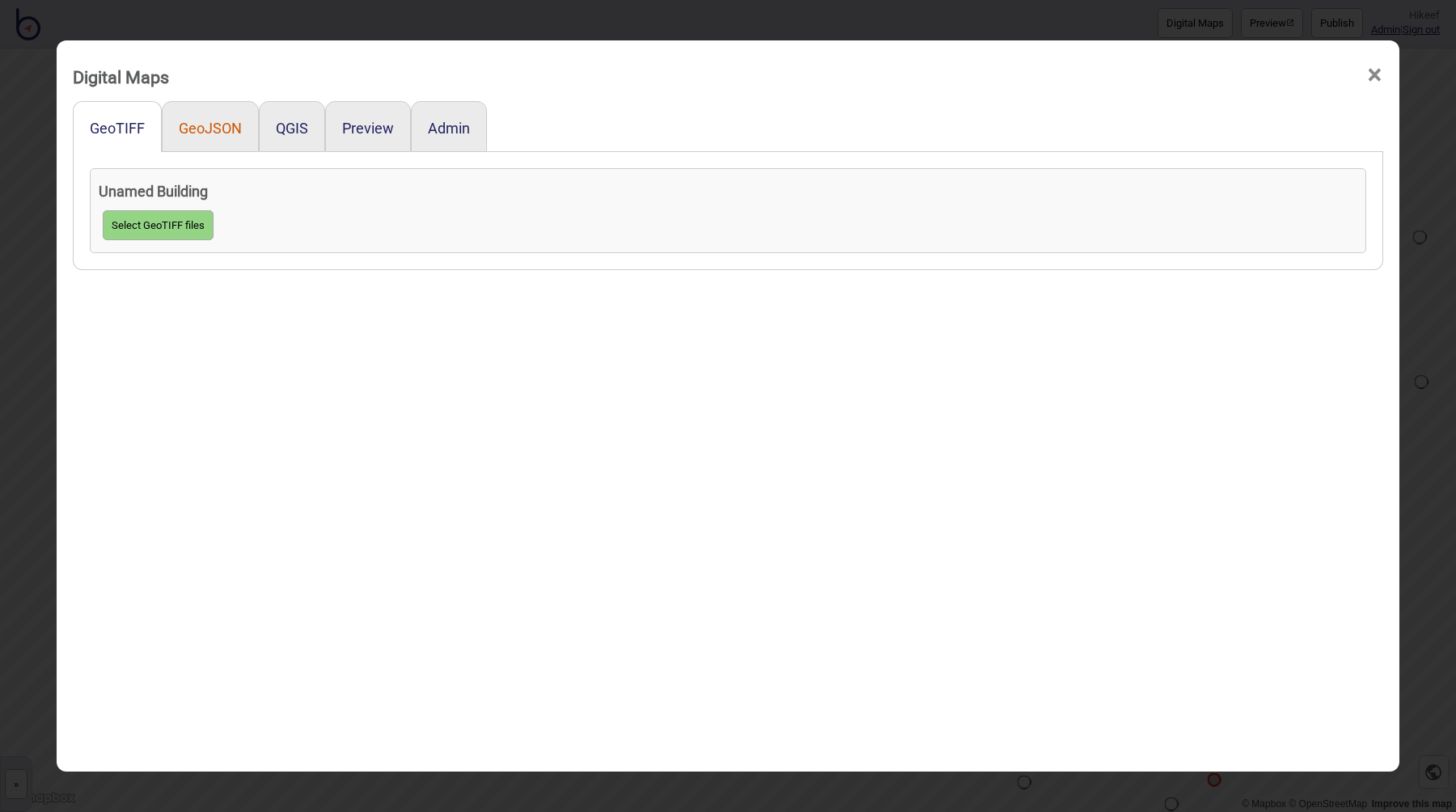
click at [212, 133] on button "GeoJSON" at bounding box center [209, 127] width 63 height 17
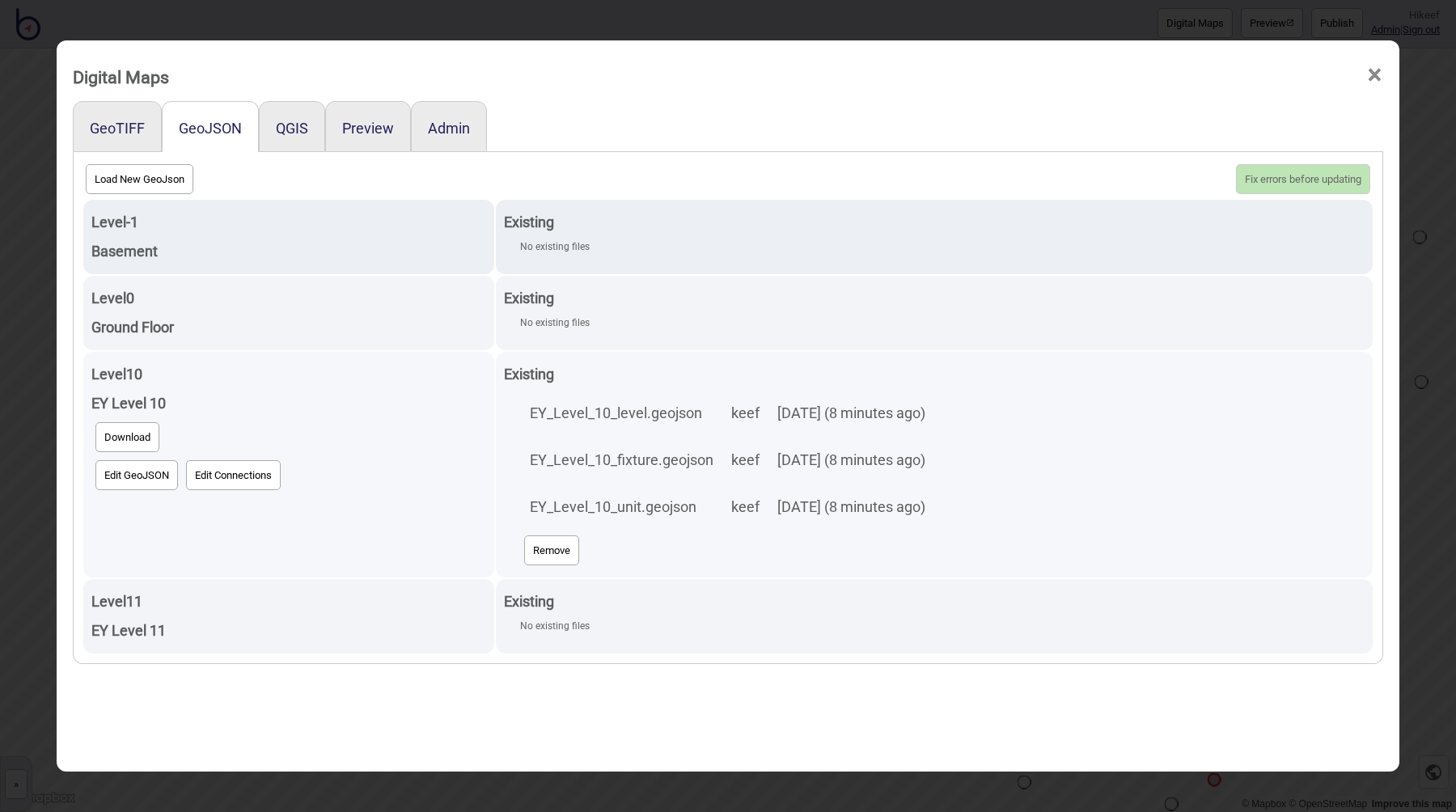
click at [550, 544] on button "Remove" at bounding box center [552, 550] width 55 height 30
click at [1289, 183] on button "Update 0 new floors, 1 deleted" at bounding box center [1292, 178] width 156 height 30
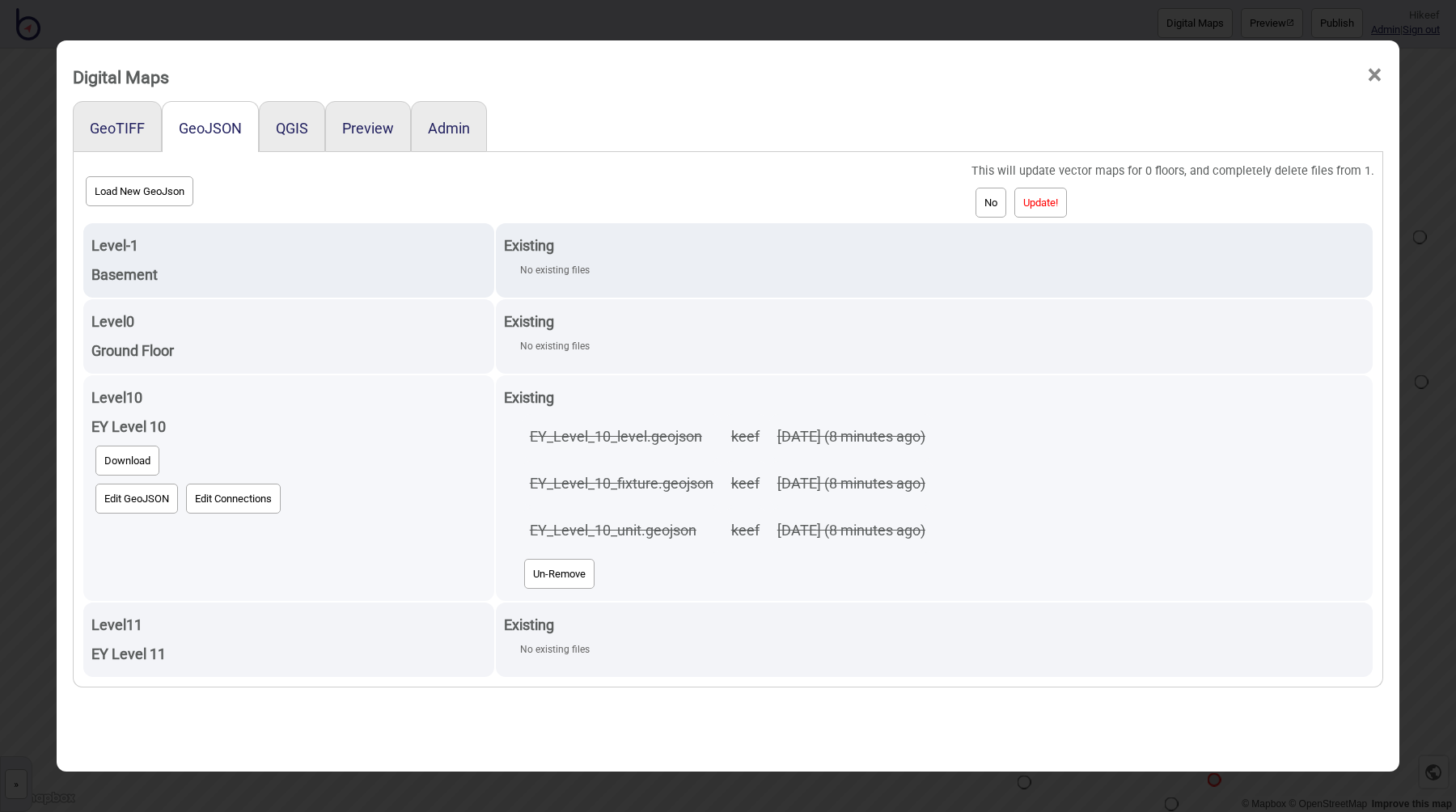
click at [1054, 209] on button "Update!" at bounding box center [1041, 202] width 53 height 30
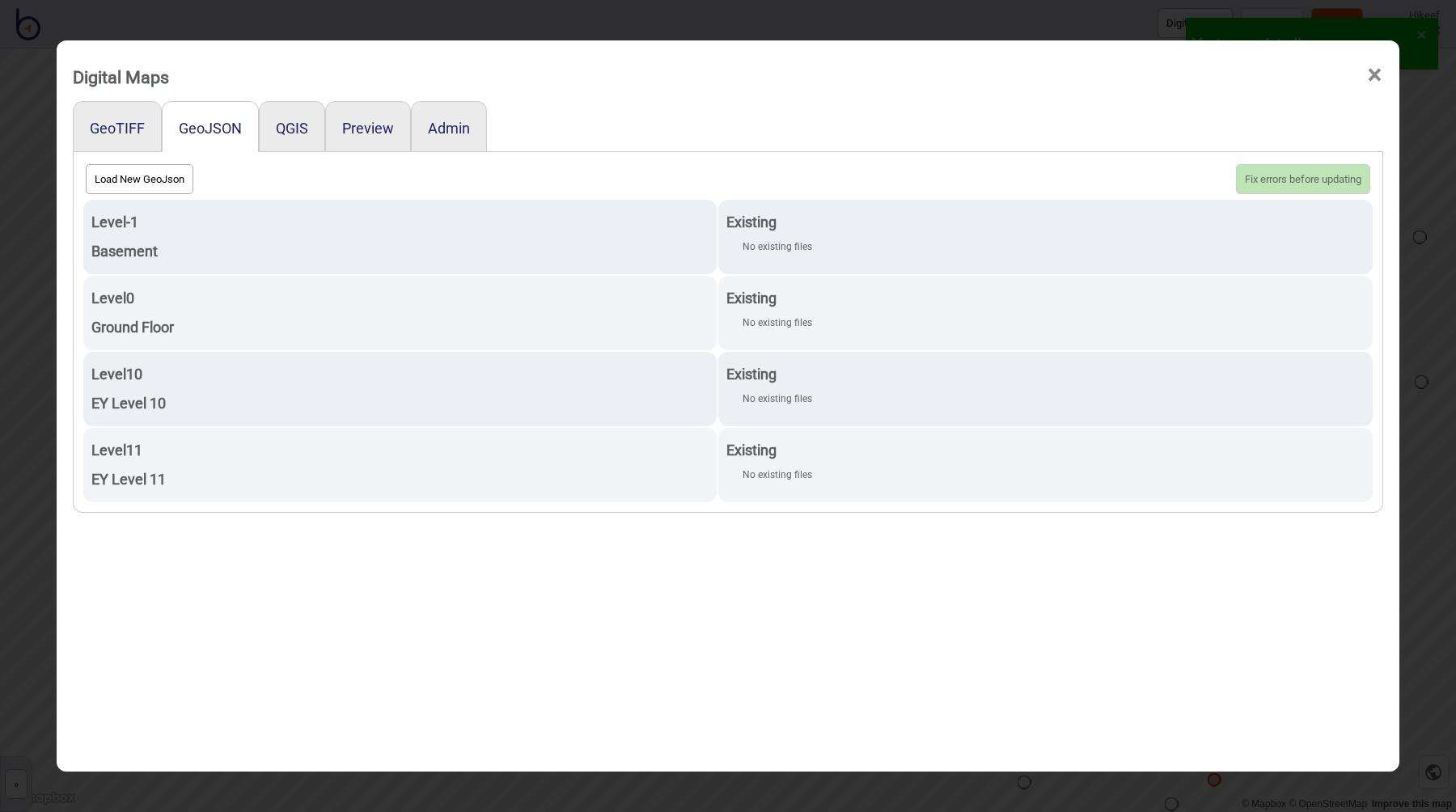
click at [623, 22] on div "Digital Maps × GeoTIFF GeoJSON QGIS Preview Admin Load New GeoJson Fix errors b…" at bounding box center [728, 406] width 1456 height 812
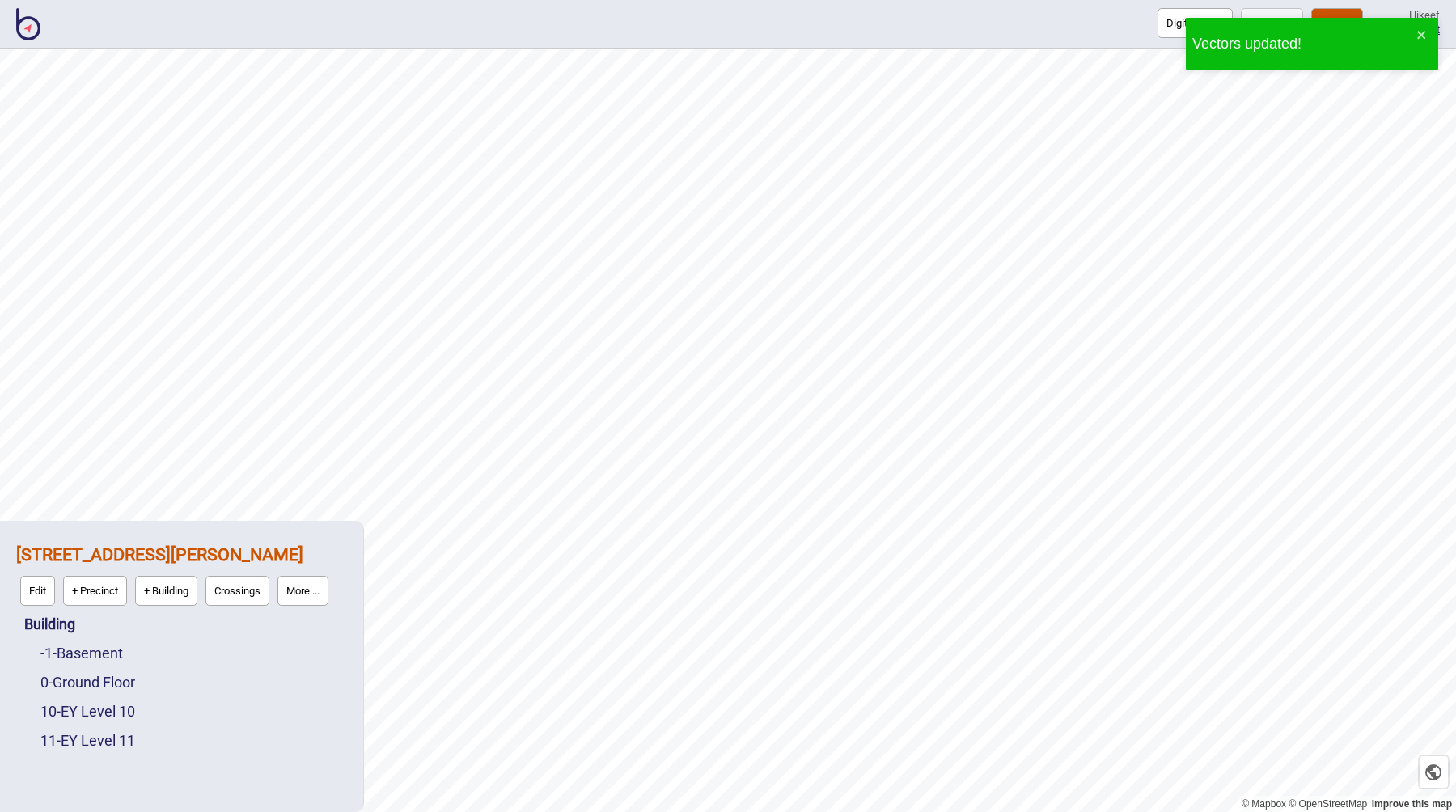
click at [1180, 27] on button "Digital Maps" at bounding box center [1195, 23] width 76 height 30
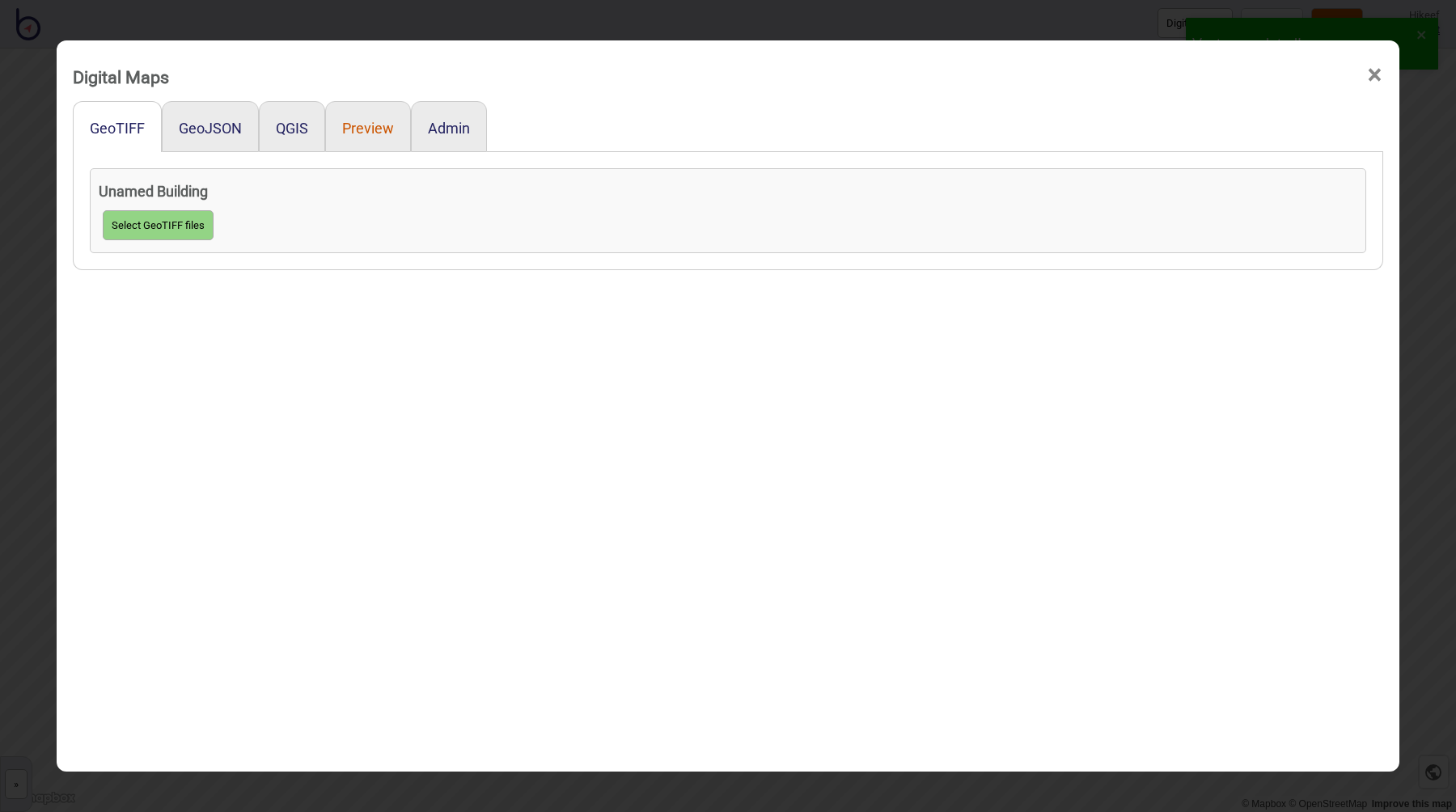
click at [351, 128] on button "Preview" at bounding box center [368, 127] width 52 height 17
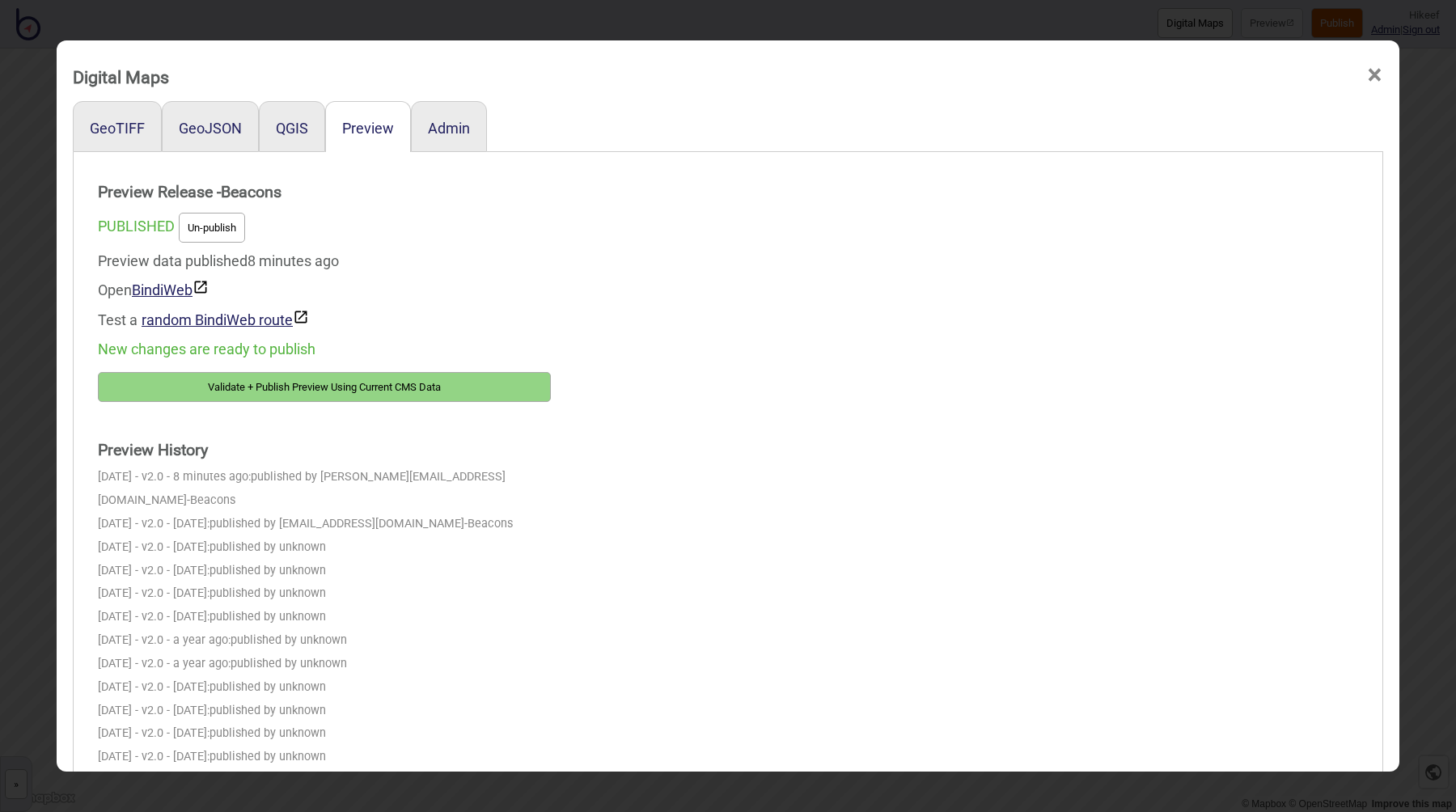
click at [349, 381] on button "Validate + Publish Preview Using Current CMS Data" at bounding box center [323, 387] width 453 height 30
